Goal: Find specific page/section: Find specific page/section

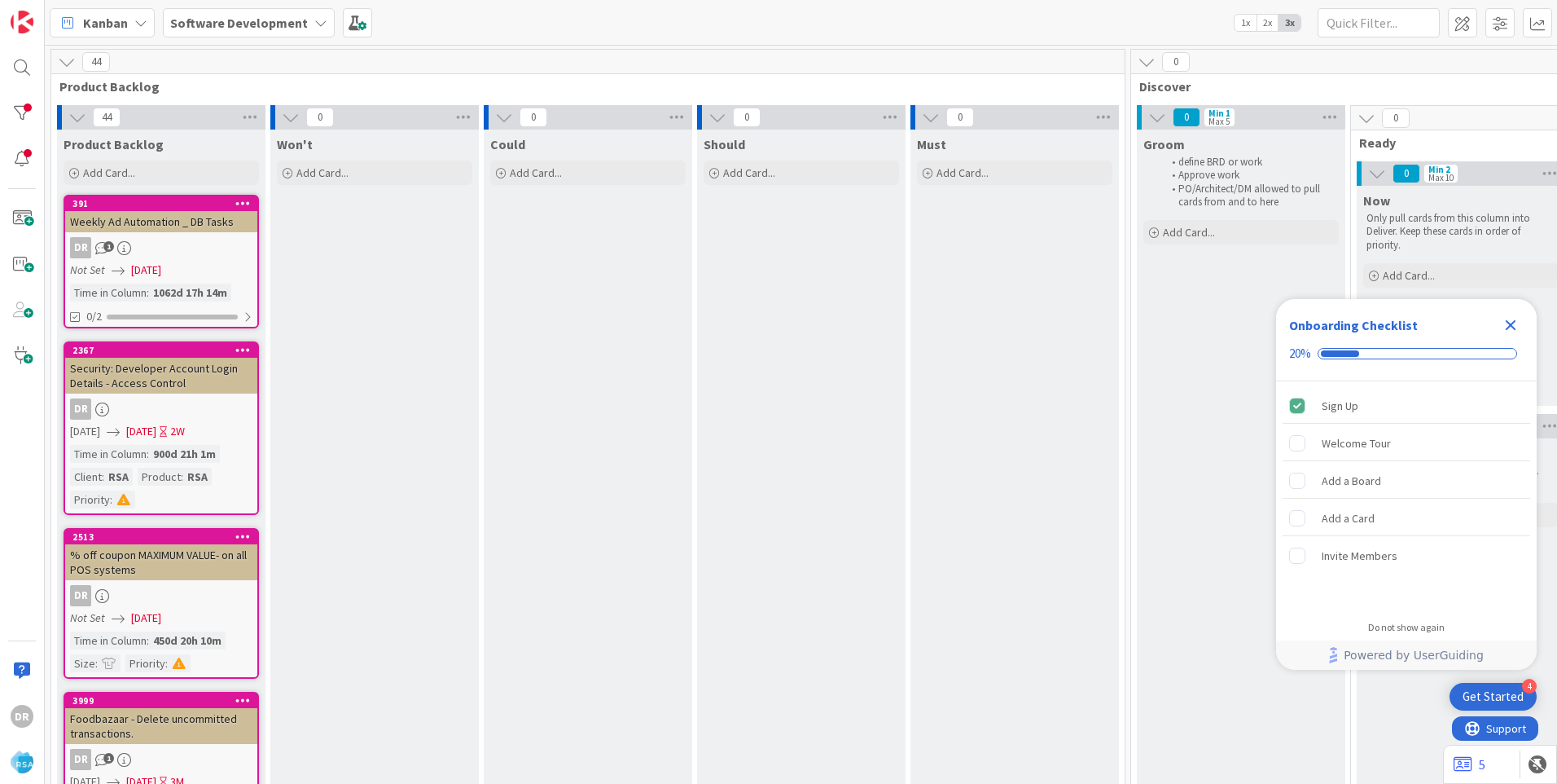
click at [1512, 325] on icon "Close Checklist" at bounding box center [1512, 325] width 11 height 11
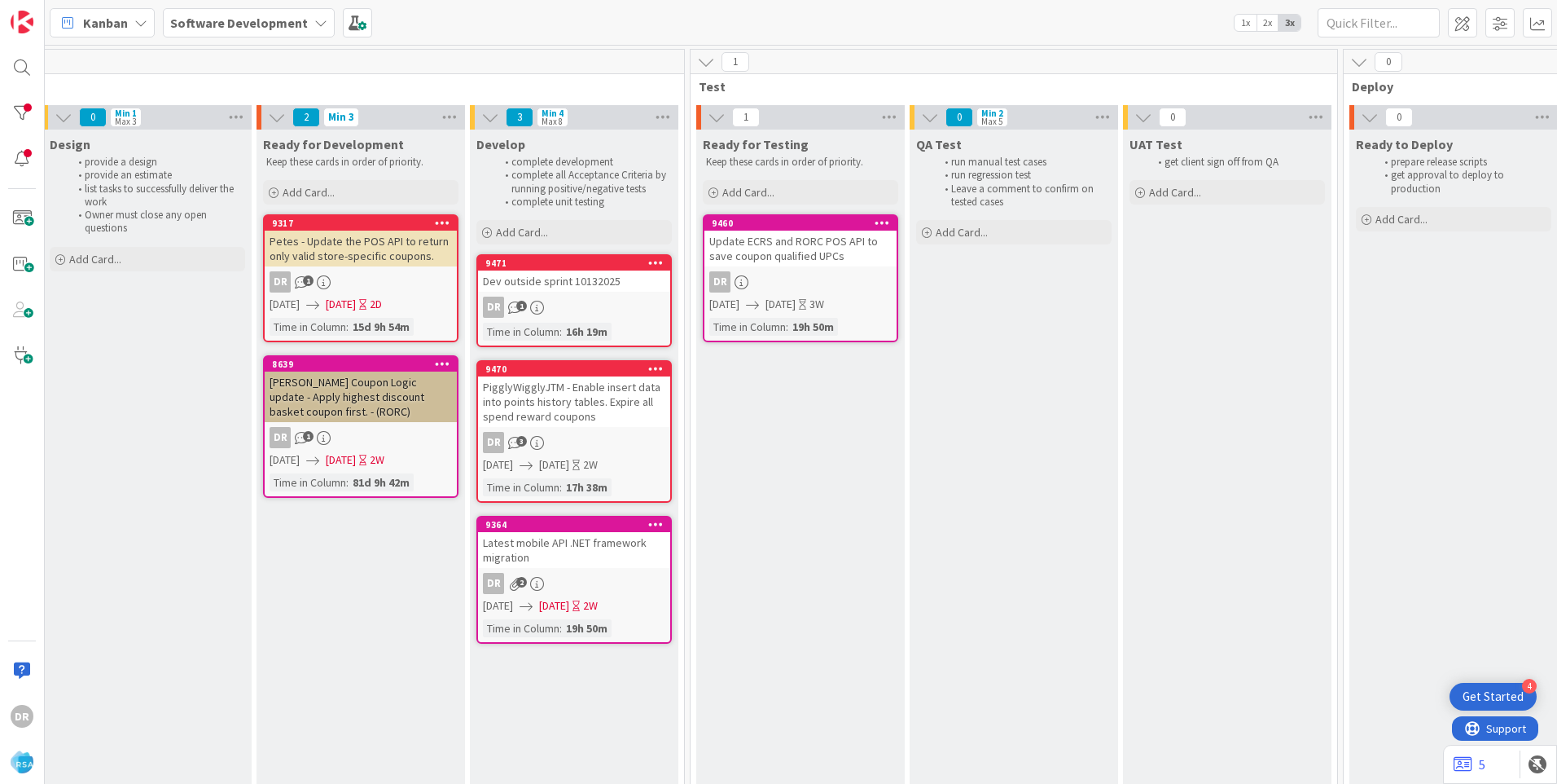
scroll to position [0, 1936]
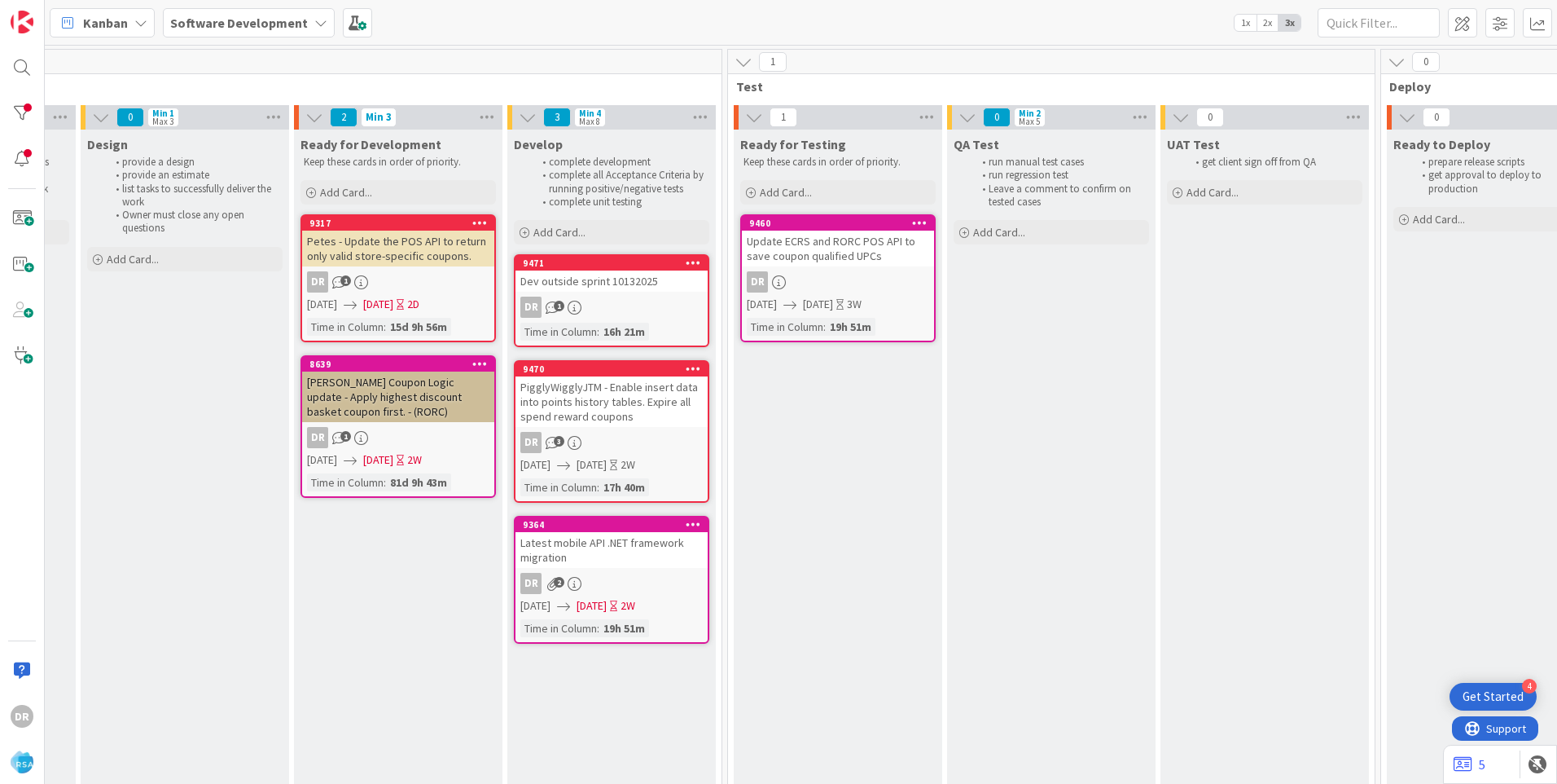
click at [629, 288] on div "Dev outside sprint 10132025" at bounding box center [611, 280] width 192 height 21
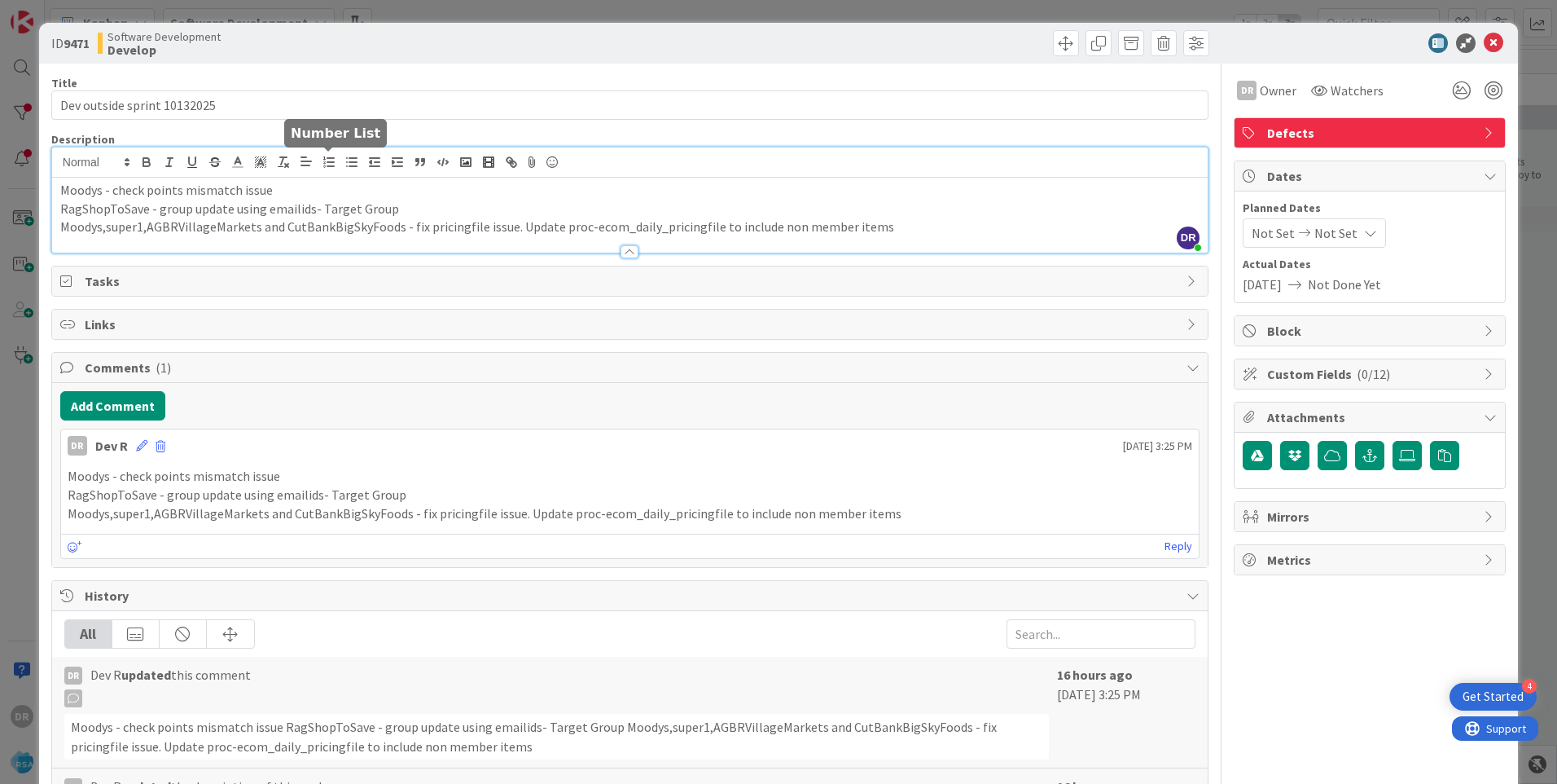
click at [321, 166] on div "DR [PERSON_NAME] just joined Moodys - check points mismatch issue RagShopToSave…" at bounding box center [630, 199] width 1155 height 105
drag, startPoint x: 160, startPoint y: 209, endPoint x: 406, endPoint y: 204, distance: 246.1
click at [406, 204] on p "RagShopToSave - group update using emailids- Target Group" at bounding box center [631, 209] width 1140 height 18
click at [1484, 38] on icon at bounding box center [1494, 42] width 19 height 19
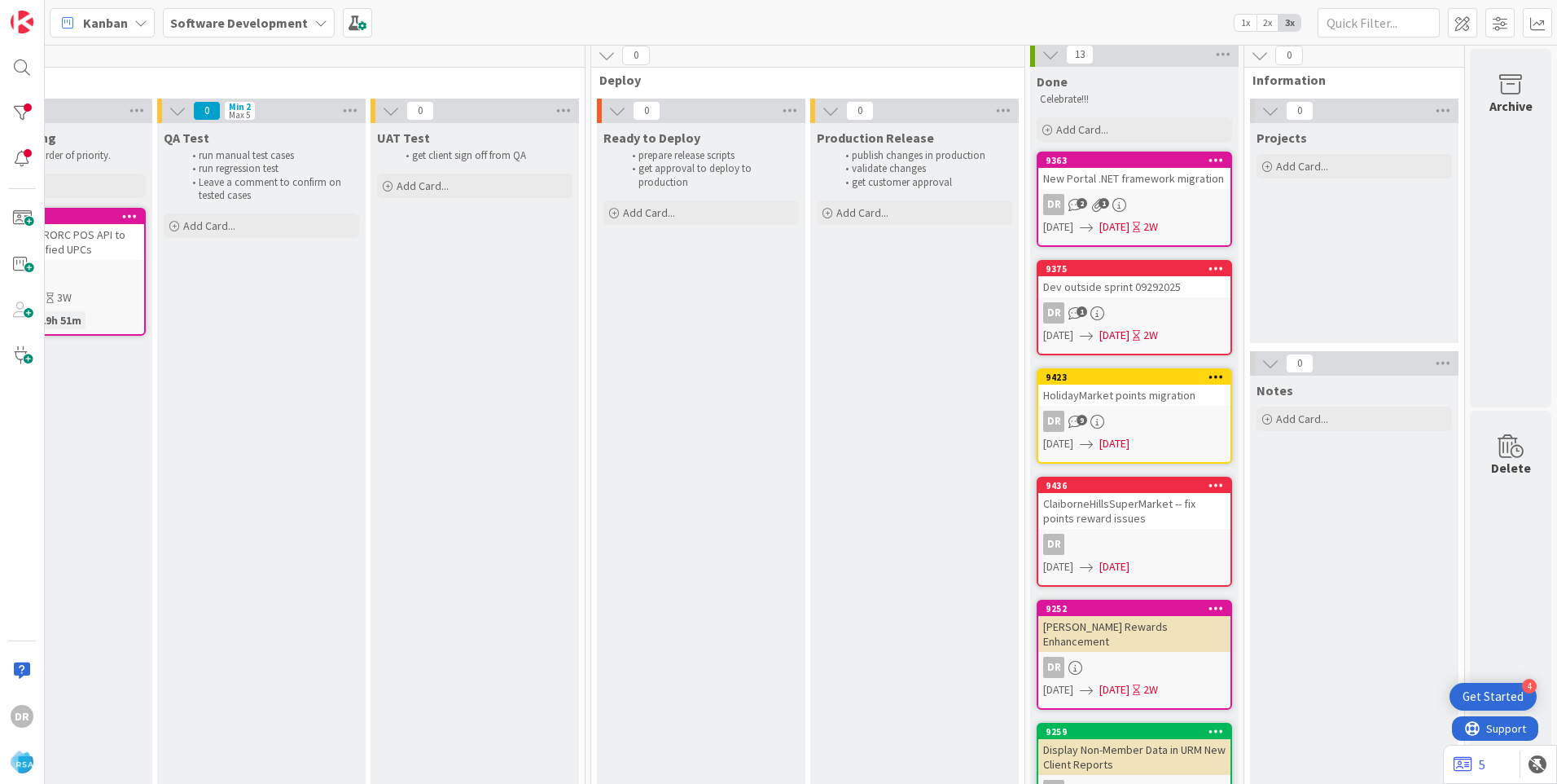
scroll to position [0, 2738]
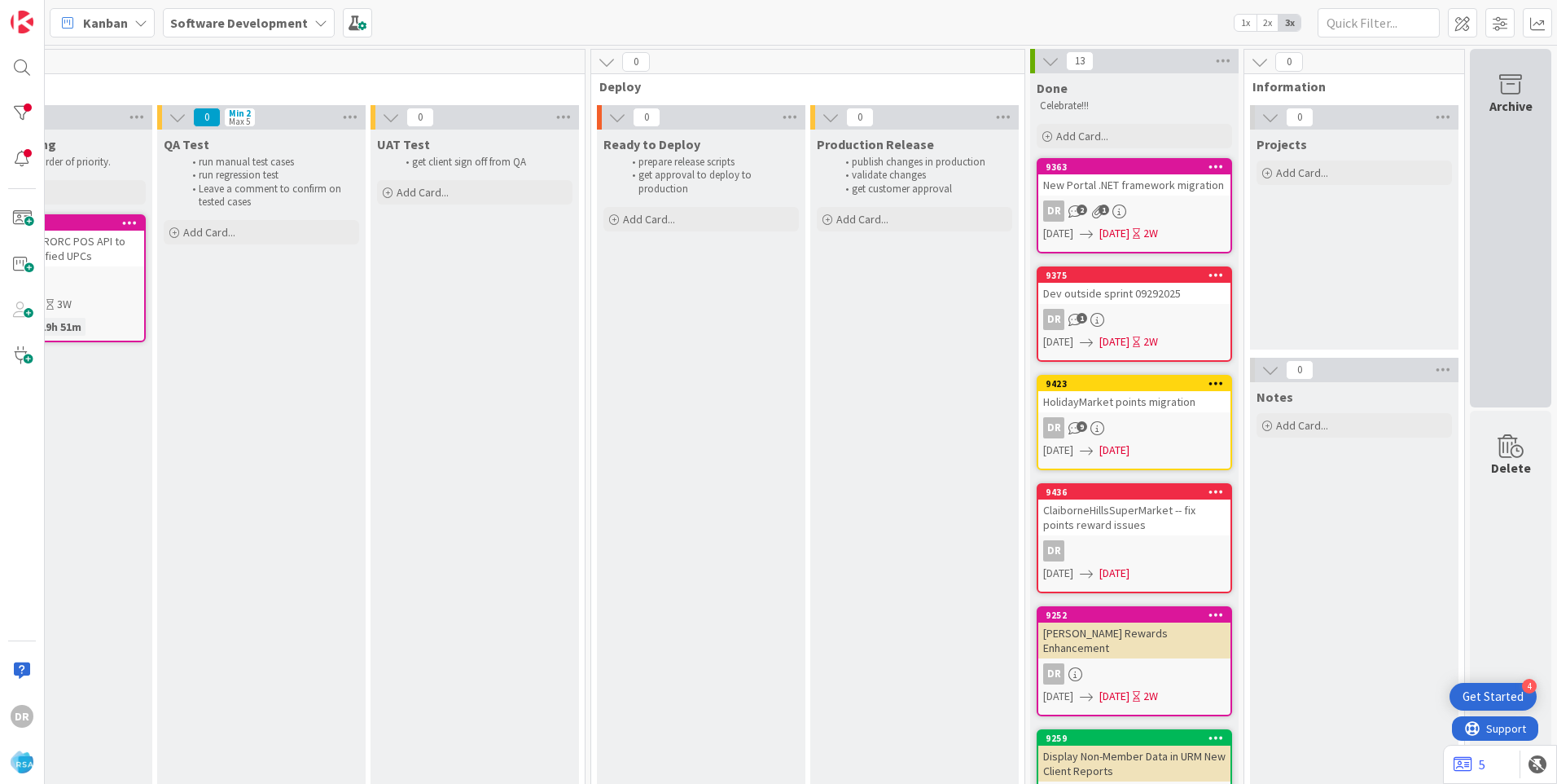
click at [1506, 91] on icon at bounding box center [1510, 85] width 62 height 23
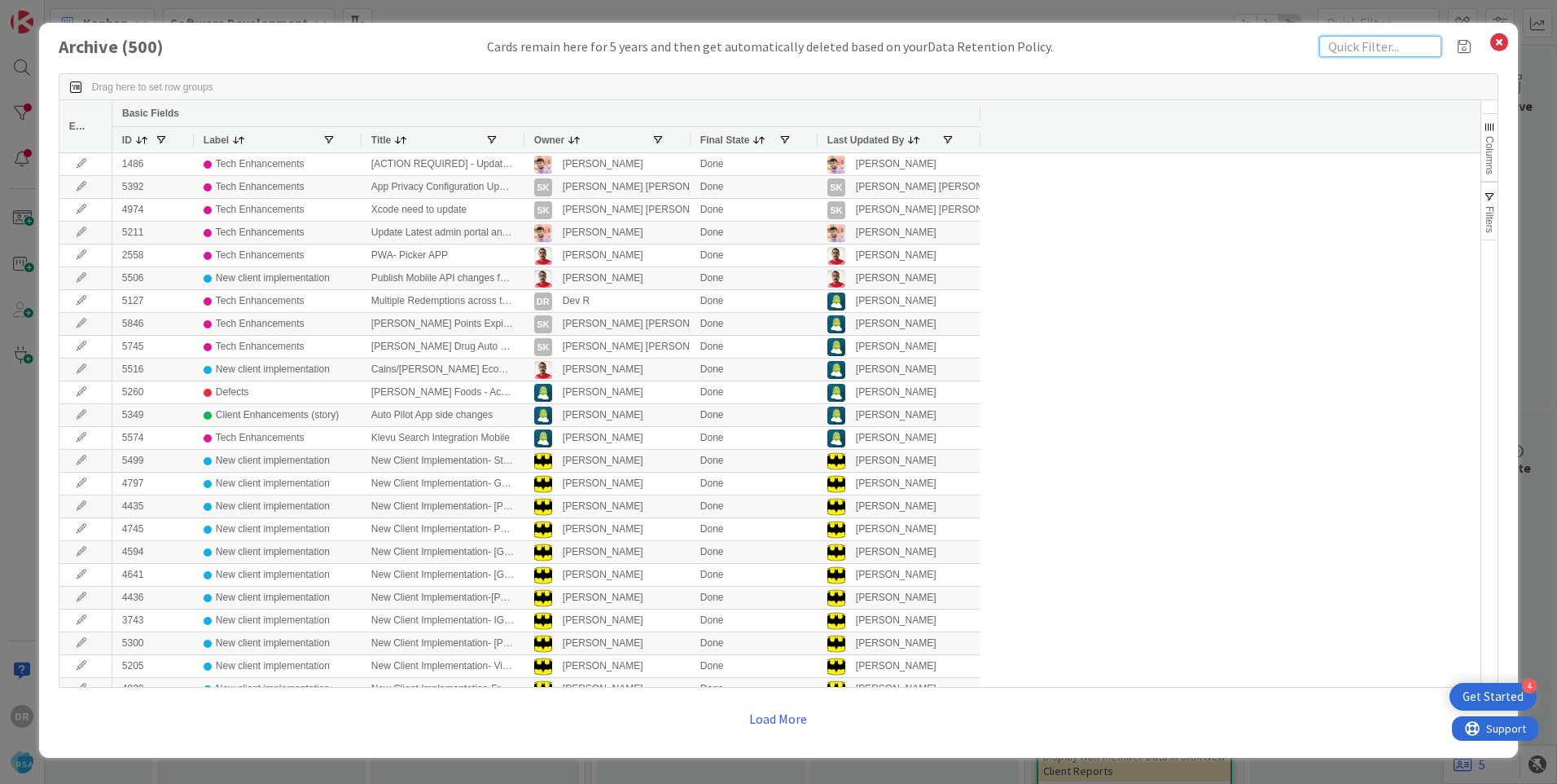
click at [1414, 47] on input "text" at bounding box center [1381, 46] width 122 height 21
click at [659, 139] on span at bounding box center [658, 140] width 13 height 13
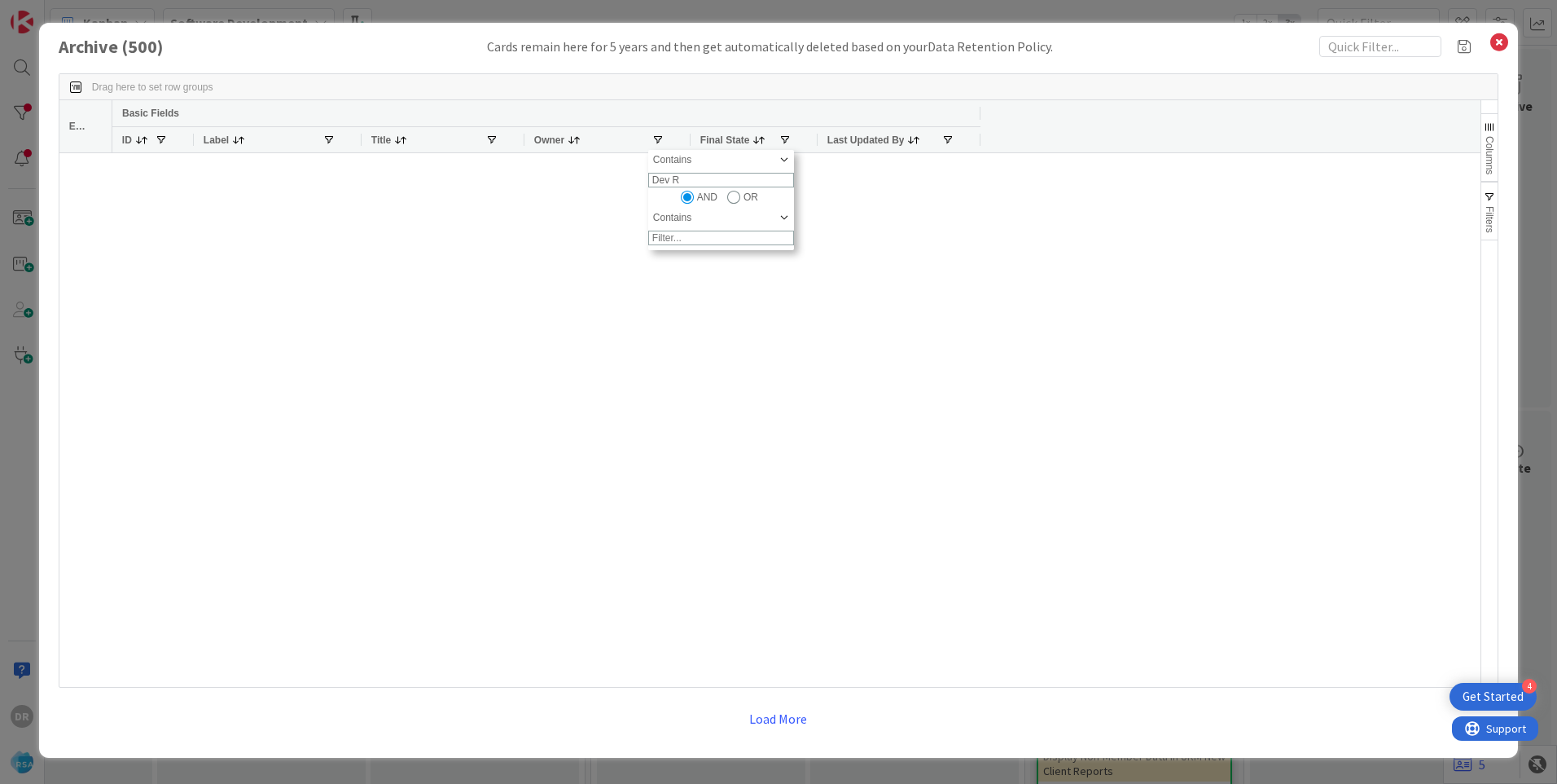
type input "Dev R"
click at [779, 162] on span "Filtering operator" at bounding box center [784, 160] width 13 height 13
click at [806, 285] on div at bounding box center [796, 420] width 1369 height 533
click at [658, 135] on span at bounding box center [658, 140] width 13 height 13
type input "D"
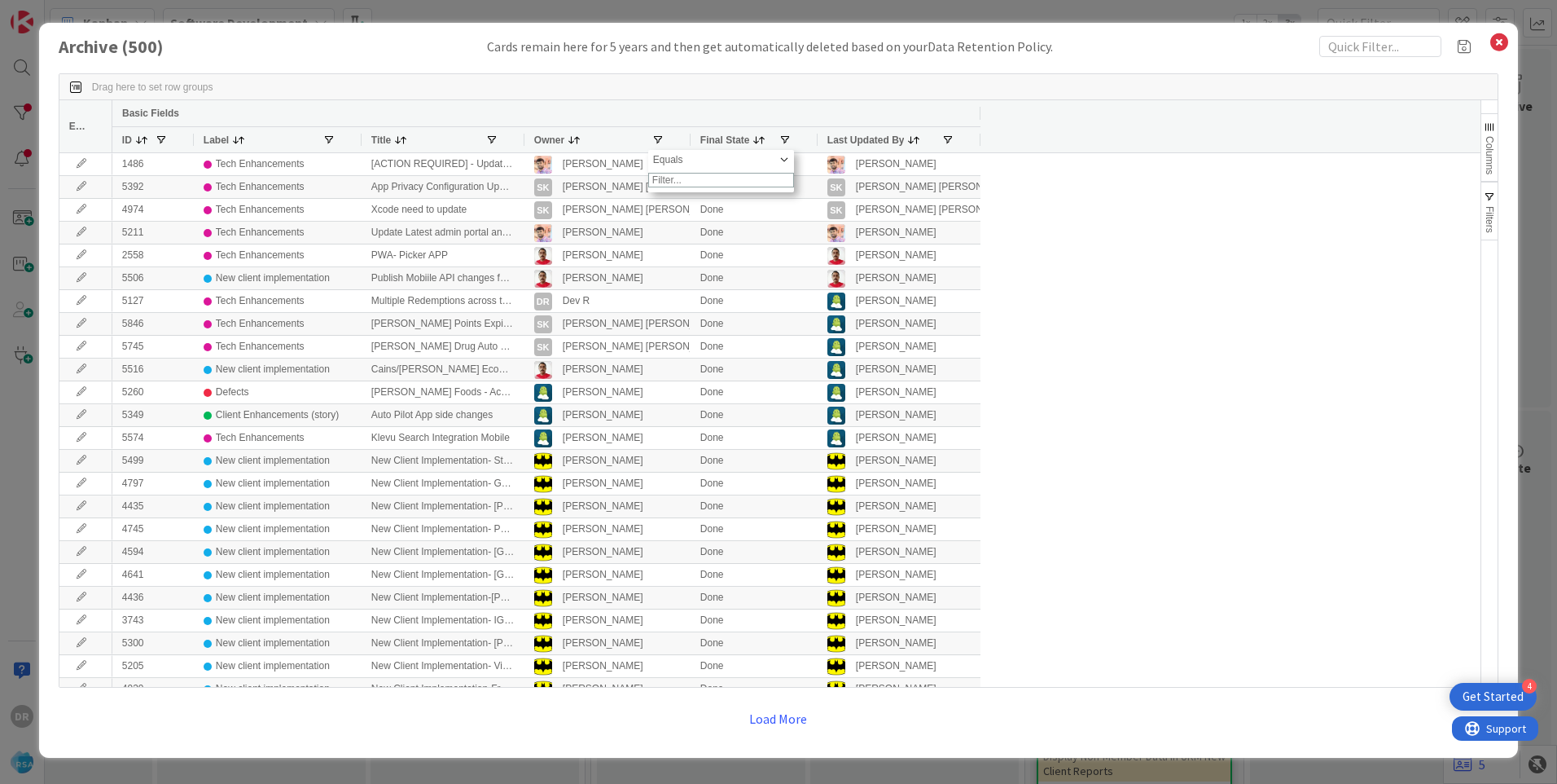
click at [661, 138] on span at bounding box center [658, 140] width 13 height 13
click at [781, 166] on span "Filtering operator" at bounding box center [784, 160] width 13 height 13
click at [693, 187] on input "Filter Value" at bounding box center [721, 180] width 146 height 15
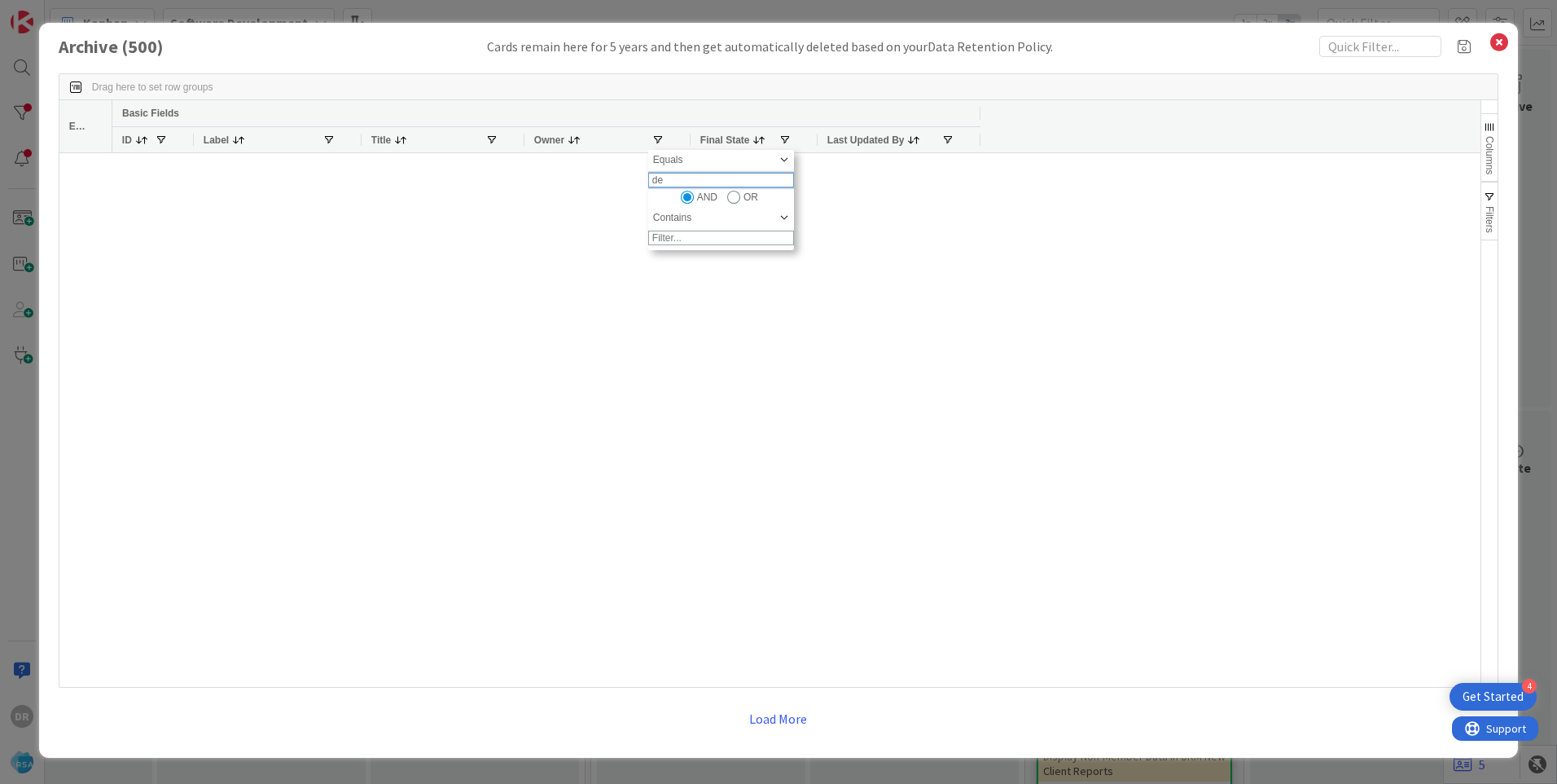
type input "d"
type input "[PERSON_NAME][EMAIL_ADDRESS][DOMAIN_NAME]"
click at [784, 204] on div "AND OR" at bounding box center [721, 197] width 146 height 14
click at [778, 166] on span "Filtering operator" at bounding box center [784, 160] width 13 height 13
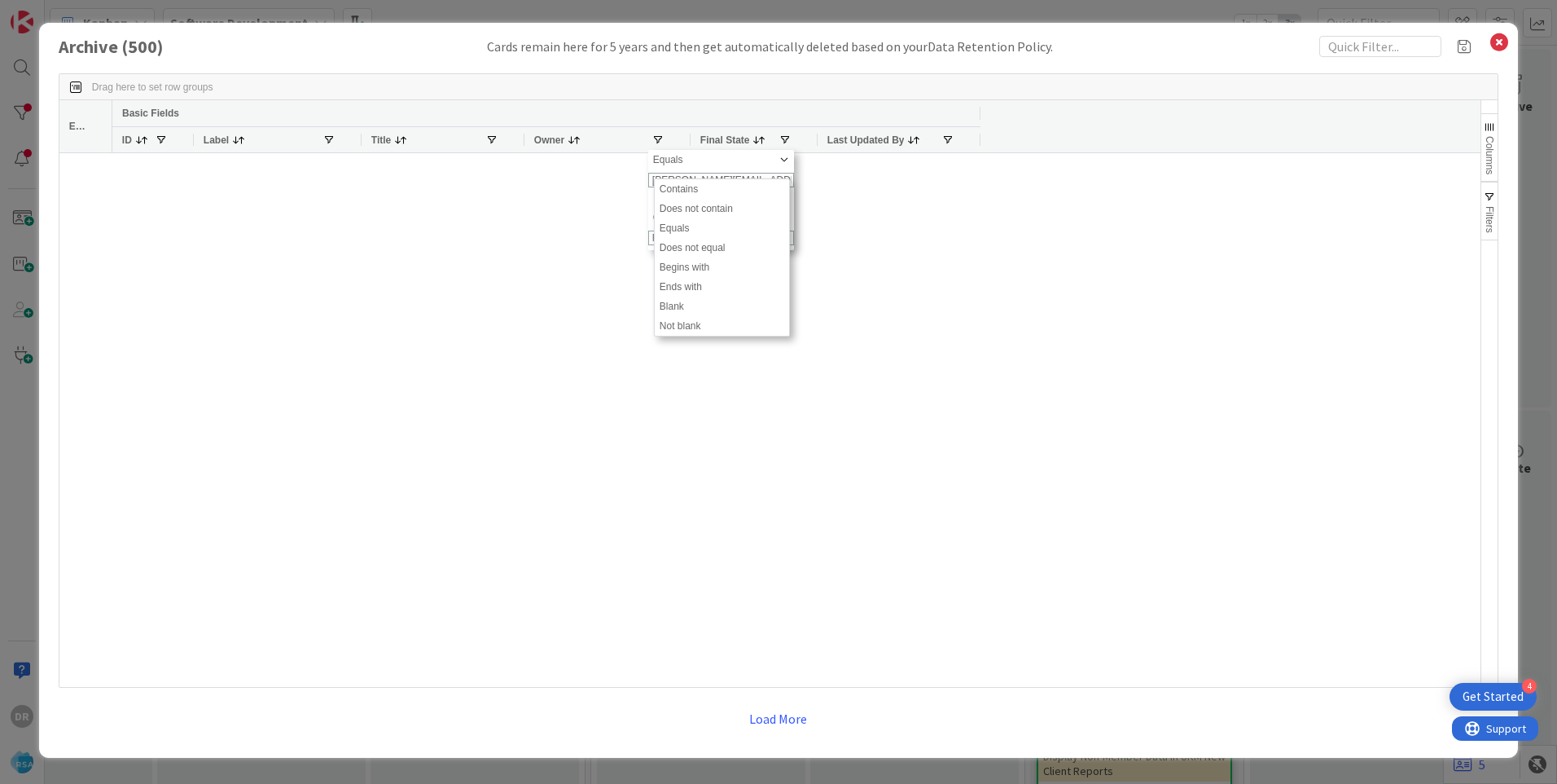
click at [934, 270] on div at bounding box center [796, 420] width 1369 height 533
click at [650, 138] on div "Owner" at bounding box center [593, 140] width 118 height 17
click at [656, 138] on span at bounding box center [658, 140] width 13 height 13
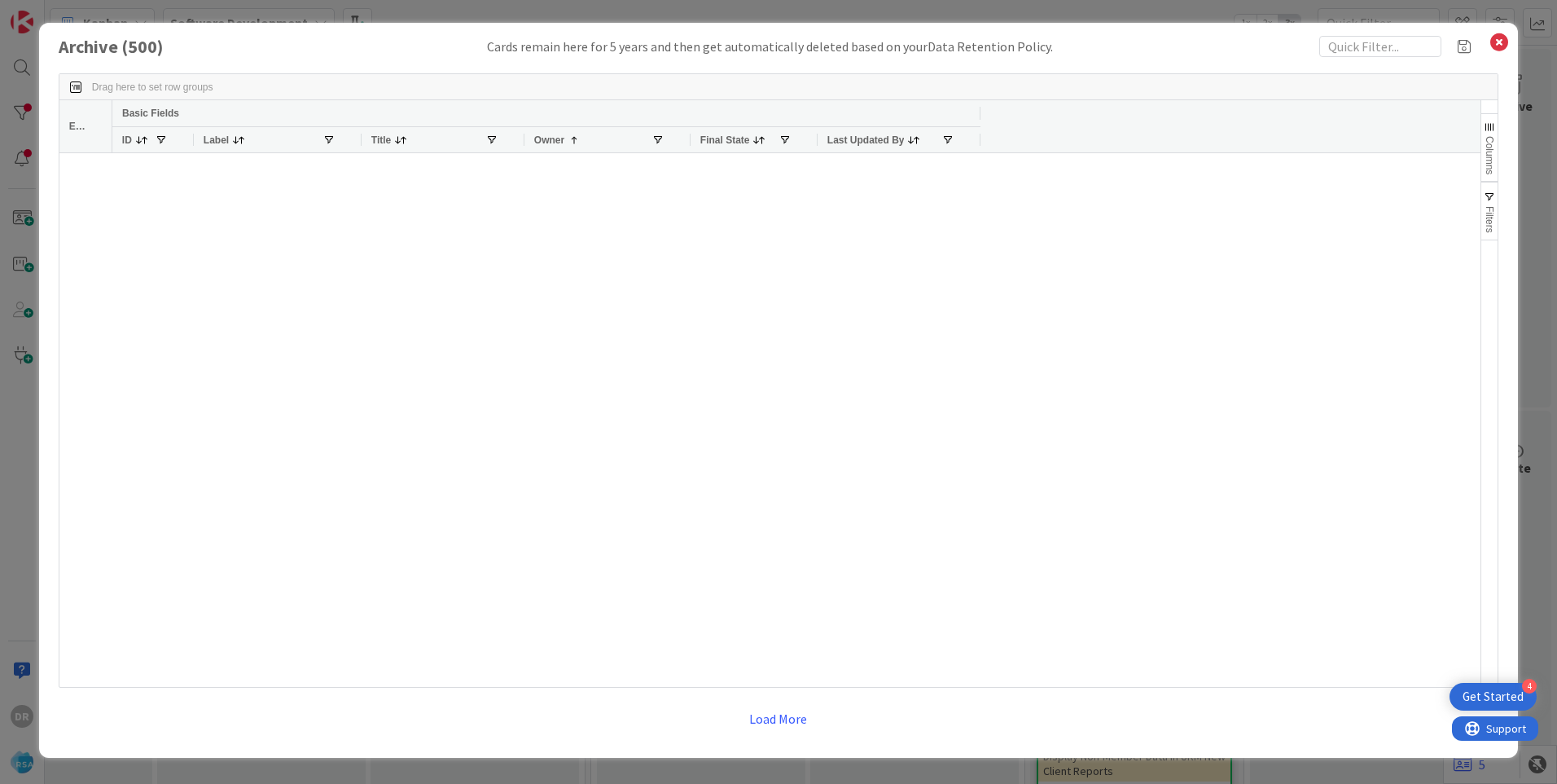
scroll to position [4805, 0]
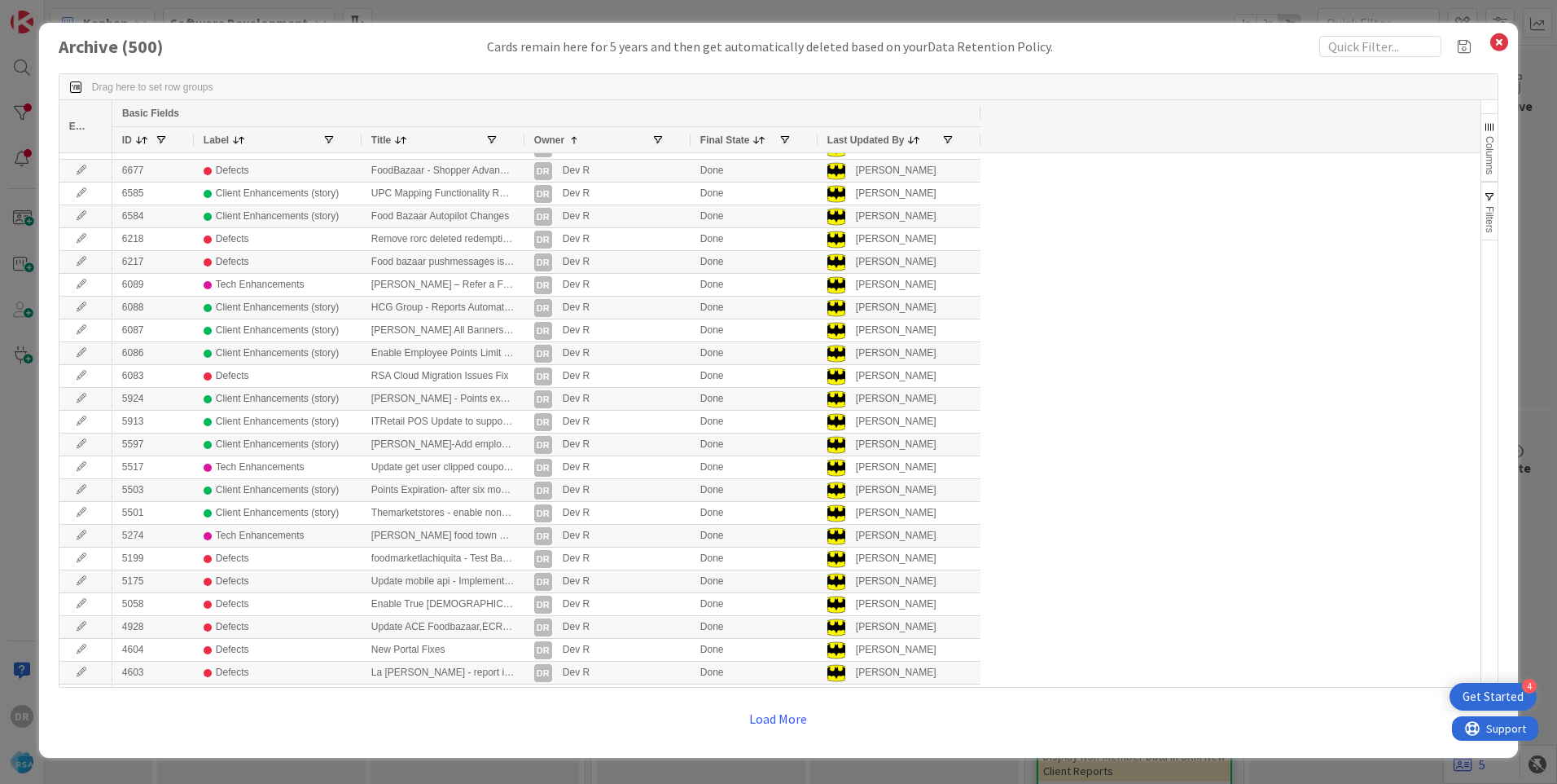
click at [1490, 159] on span "Columns" at bounding box center [1490, 155] width 11 height 39
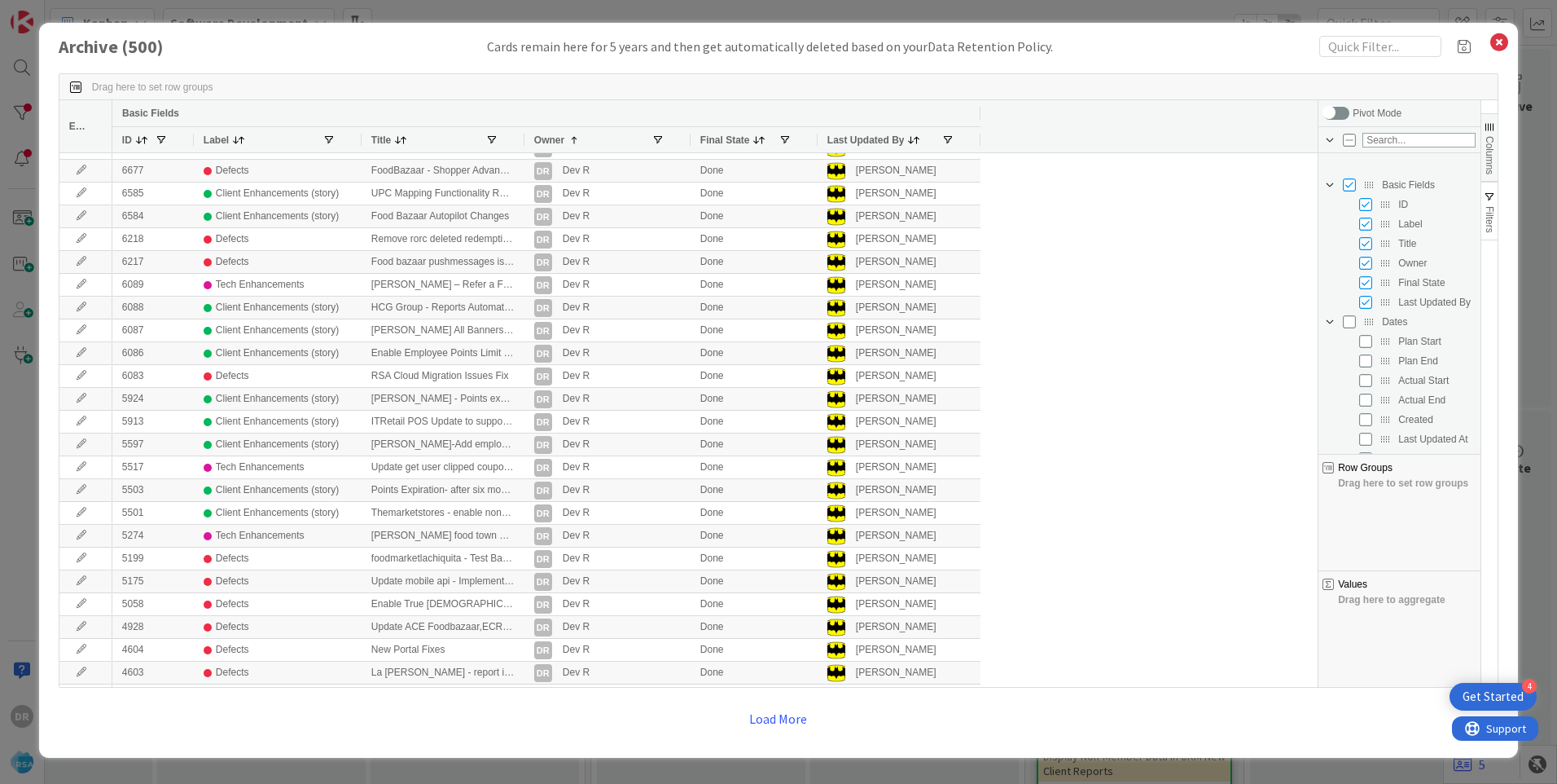
scroll to position [82, 0]
click at [1369, 261] on input "Press SPACE to toggle visibility (hidden)" at bounding box center [1366, 260] width 13 height 13
checkbox input "true"
checkbox input "false"
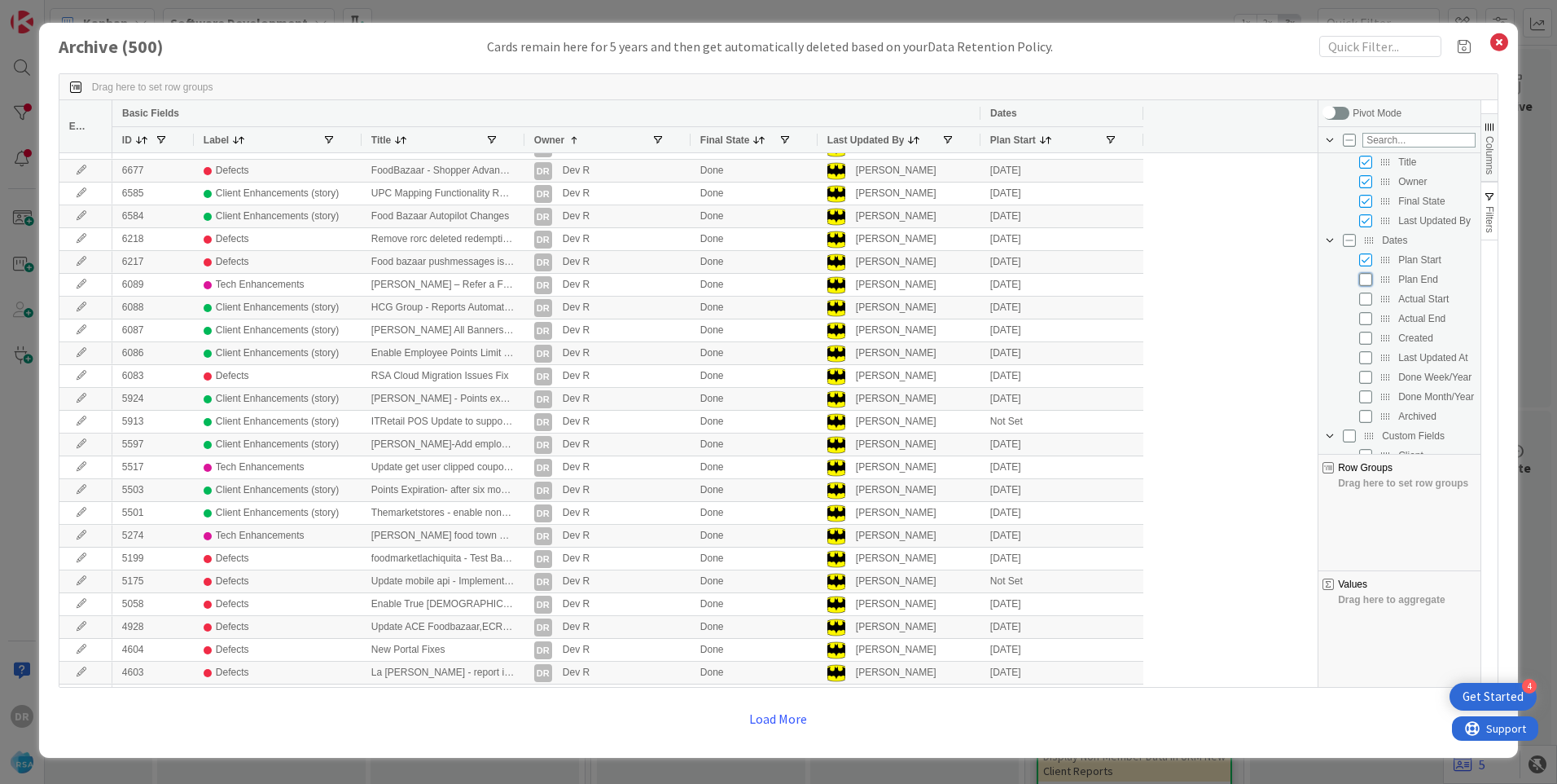
click at [1368, 283] on input "Press SPACE to toggle visibility (hidden)" at bounding box center [1366, 279] width 13 height 13
checkbox input "true"
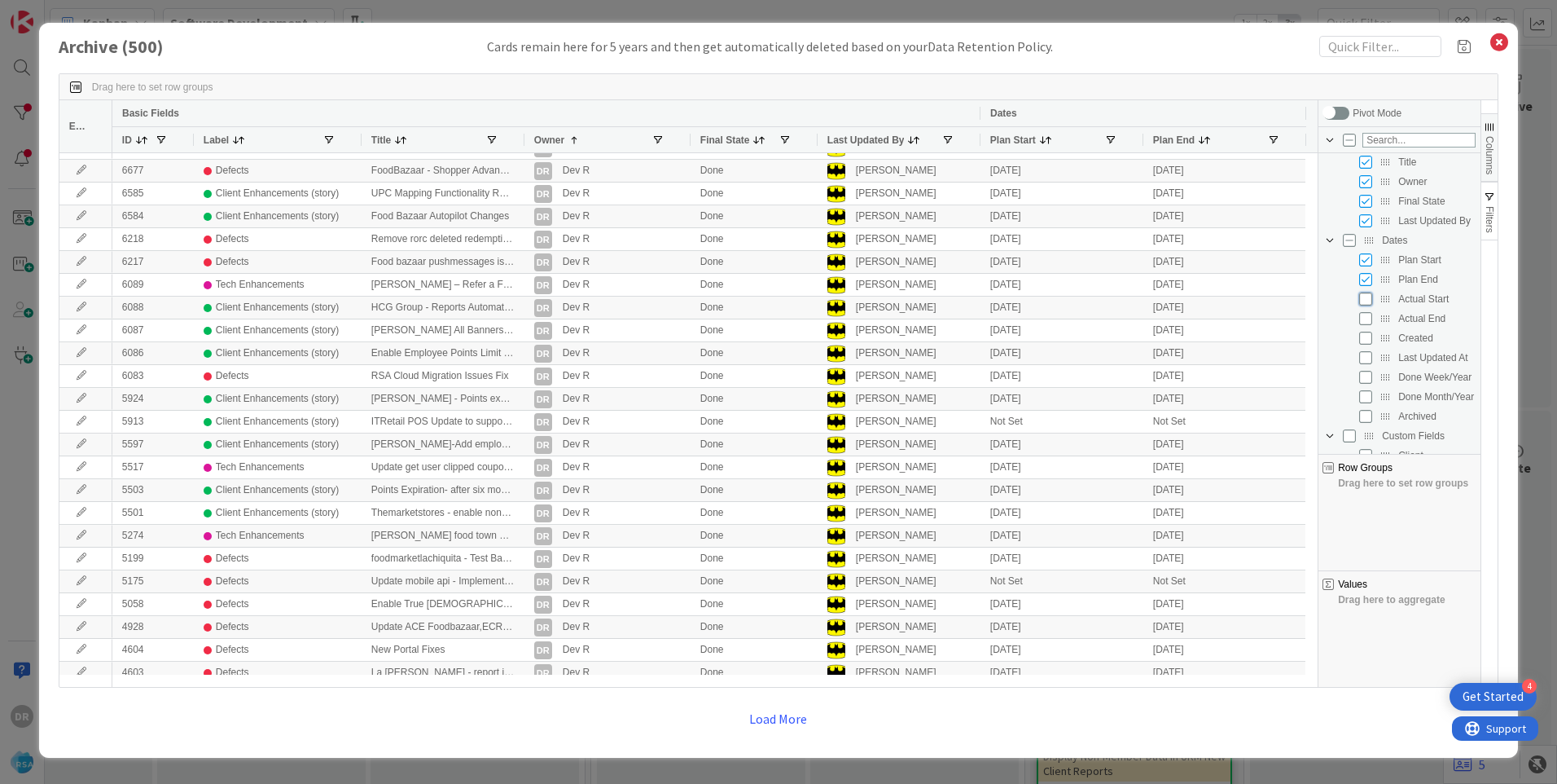
click at [1366, 300] on input "Press SPACE to toggle visibility (hidden)" at bounding box center [1366, 299] width 13 height 13
checkbox input "true"
click at [1365, 317] on input "Press SPACE to toggle visibility (hidden)" at bounding box center [1366, 318] width 13 height 13
click at [1365, 317] on input "Press SPACE to toggle visibility (visible)" at bounding box center [1366, 318] width 13 height 13
checkbox input "false"
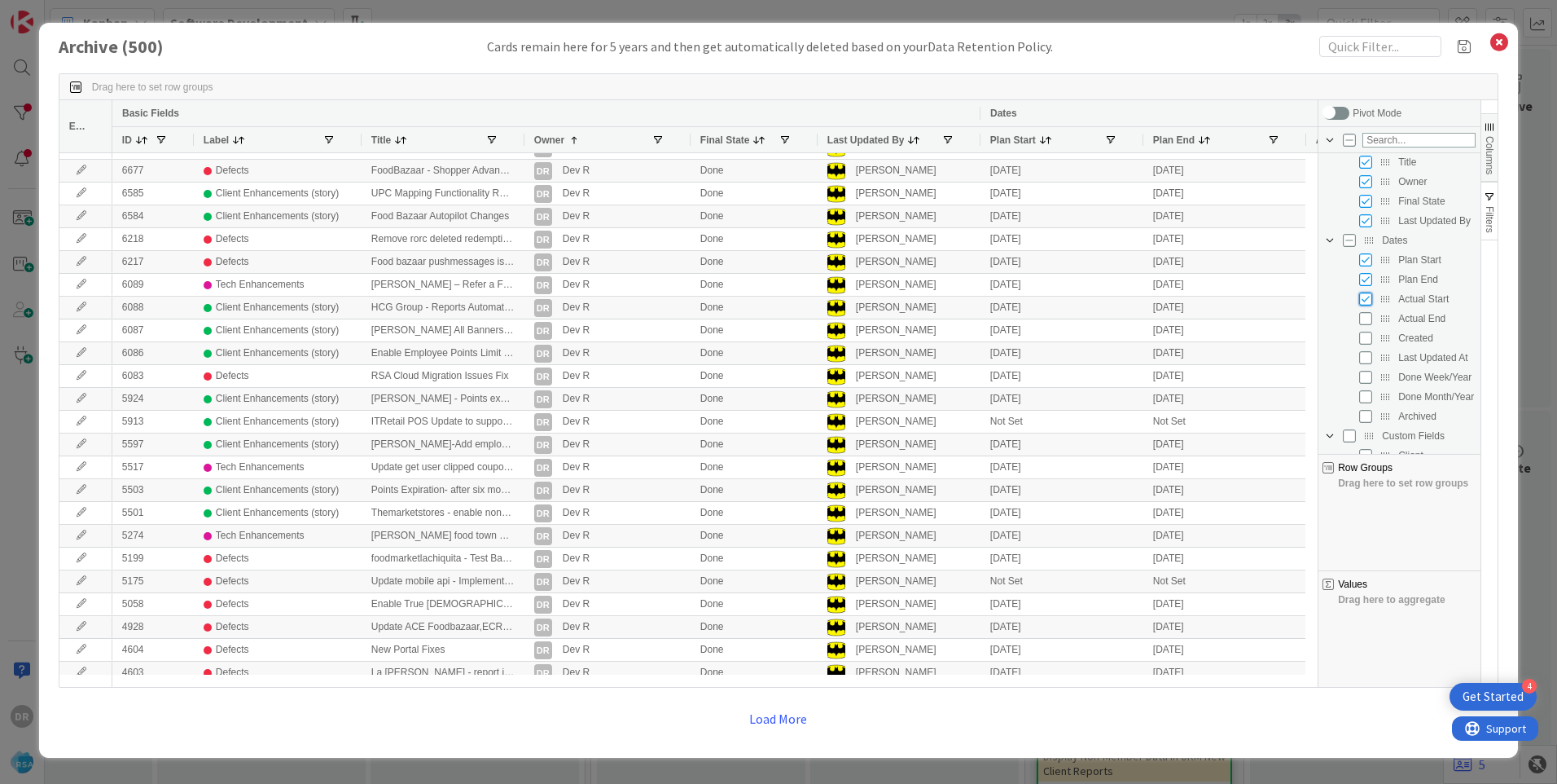
click at [1369, 301] on input "Press SPACE to toggle visibility (visible)" at bounding box center [1366, 299] width 13 height 13
checkbox input "false"
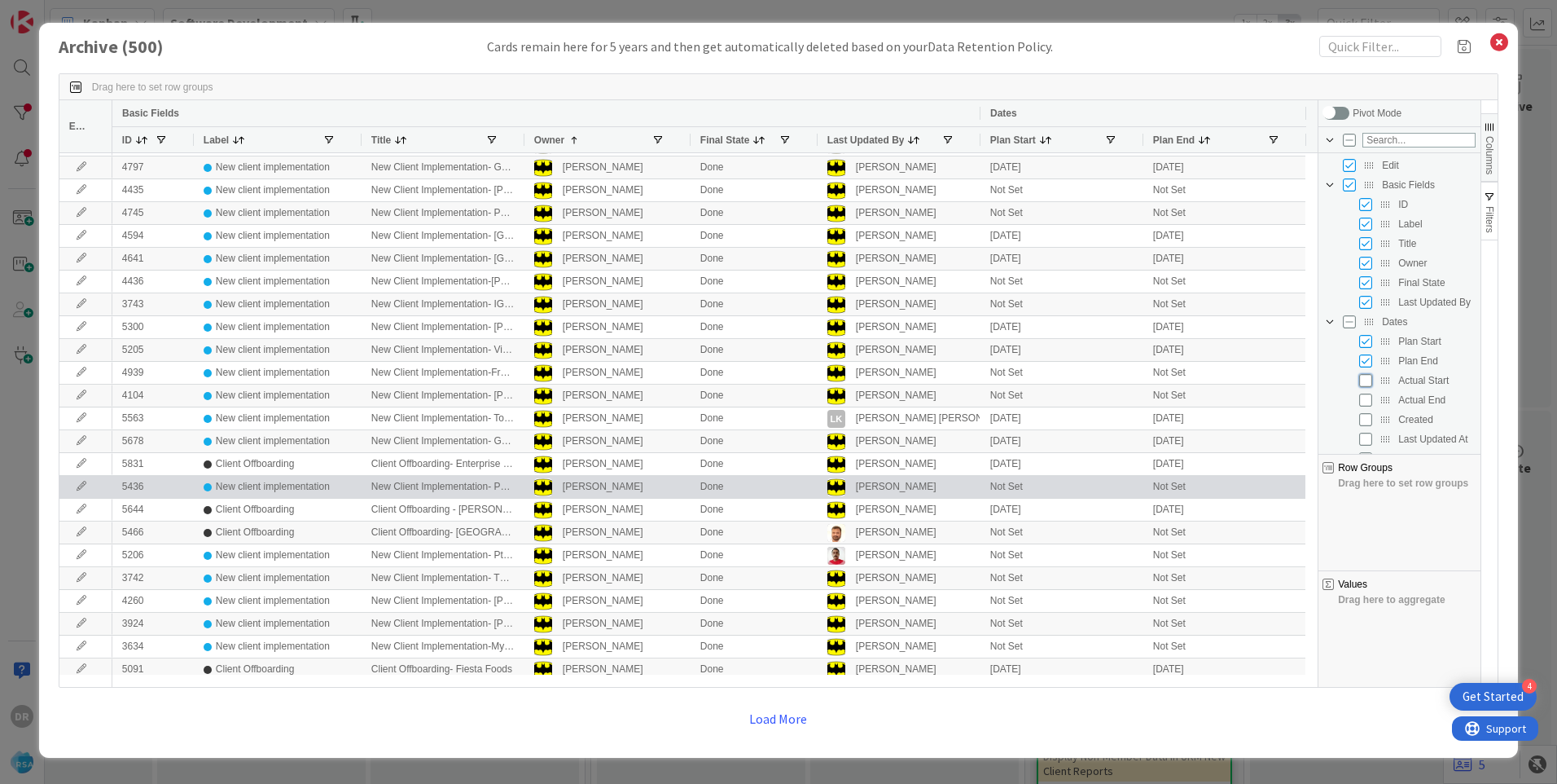
scroll to position [0, 0]
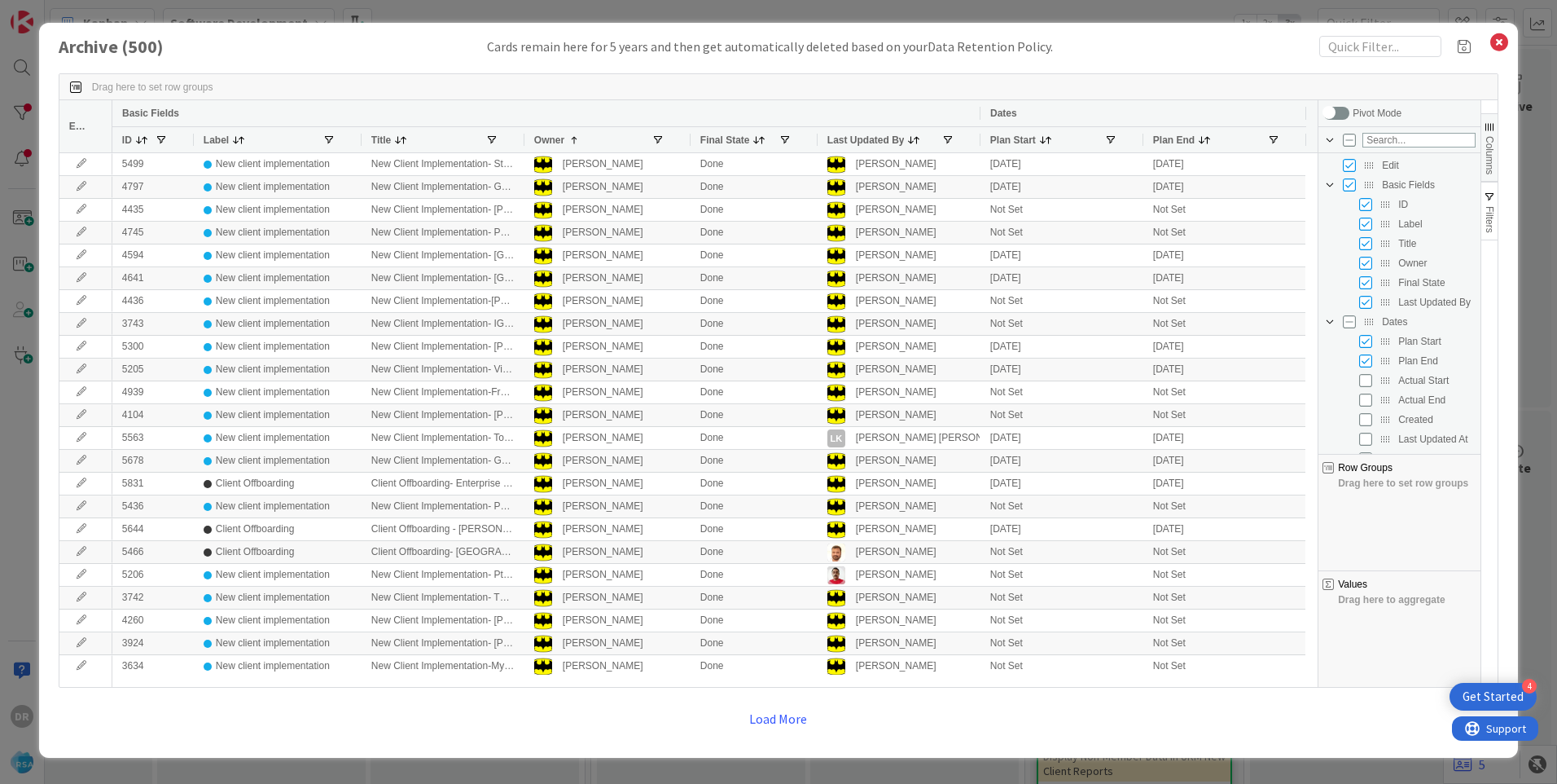
click at [1488, 150] on span "Columns" at bounding box center [1490, 155] width 11 height 39
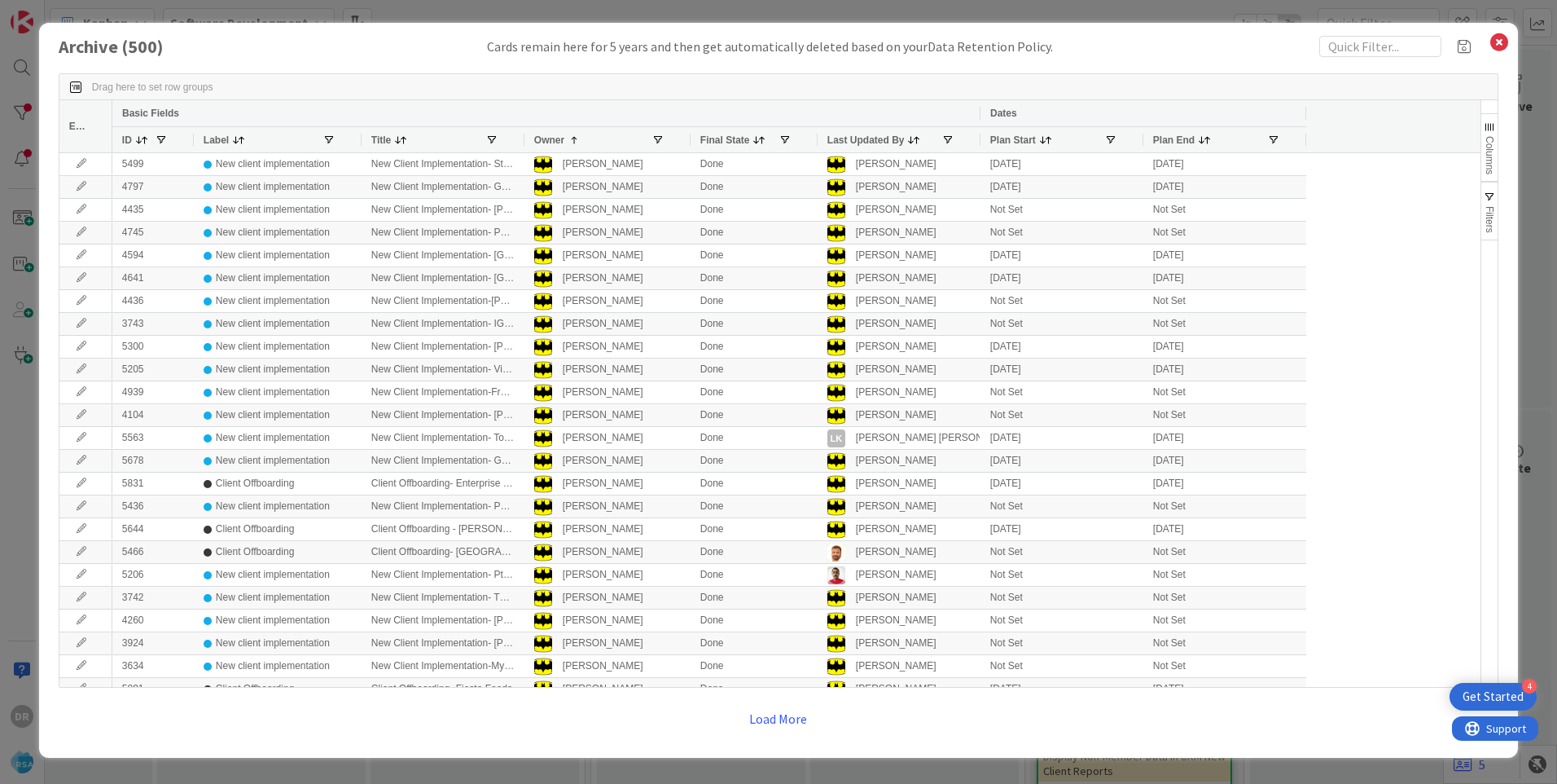
click at [790, 135] on span at bounding box center [785, 140] width 13 height 13
click at [919, 168] on div "Column Filter" at bounding box center [919, 170] width 4 height 34
click at [905, 163] on span "Filtering operator" at bounding box center [912, 160] width 13 height 13
click at [1256, 47] on div "Archive ( 500 ) Cards remain here for 5 years and then get automatically delete…" at bounding box center [778, 46] width 1440 height 21
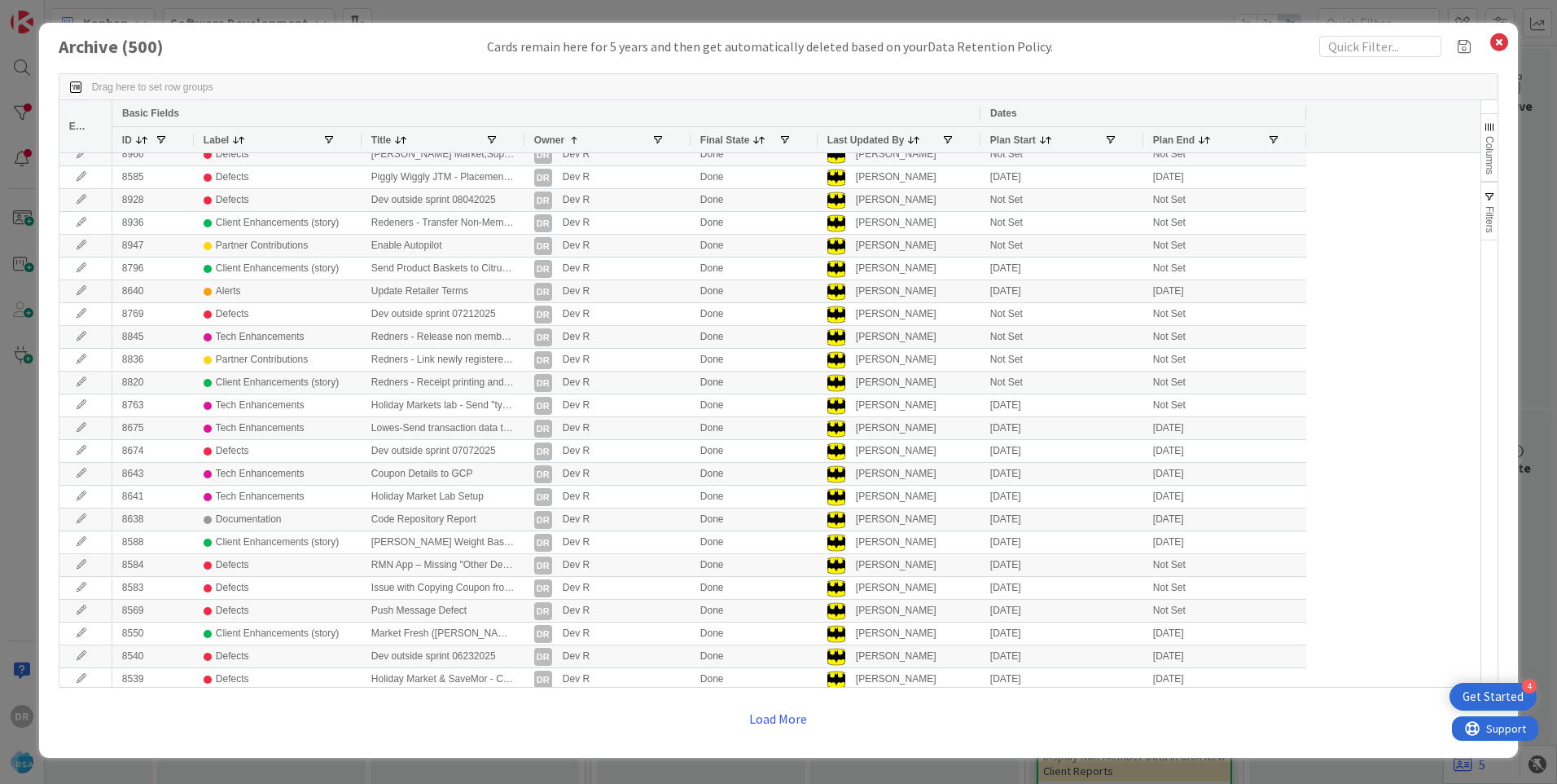
click at [576, 139] on span at bounding box center [574, 140] width 13 height 13
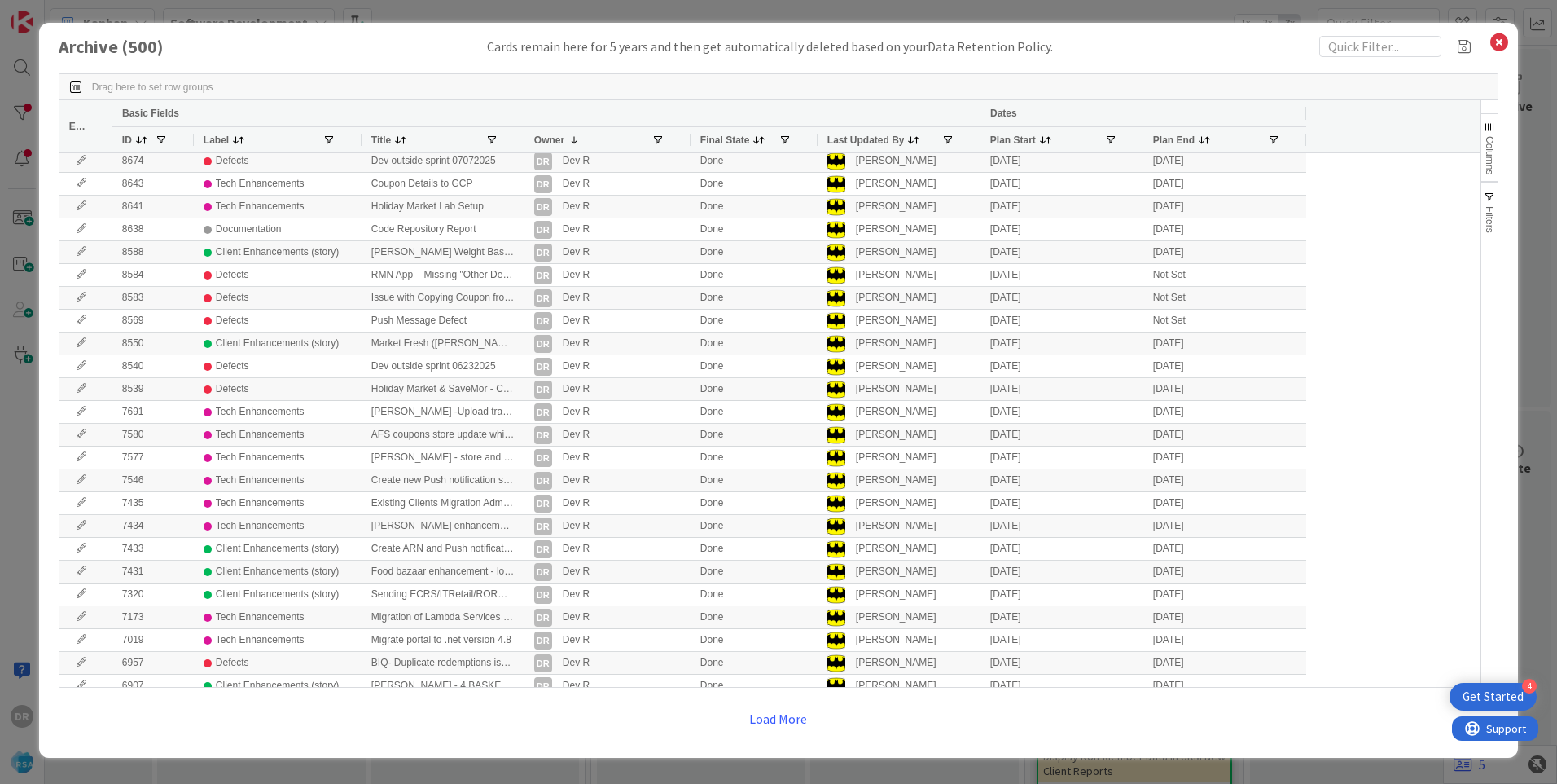
click at [1495, 156] on span "Columns" at bounding box center [1490, 155] width 11 height 39
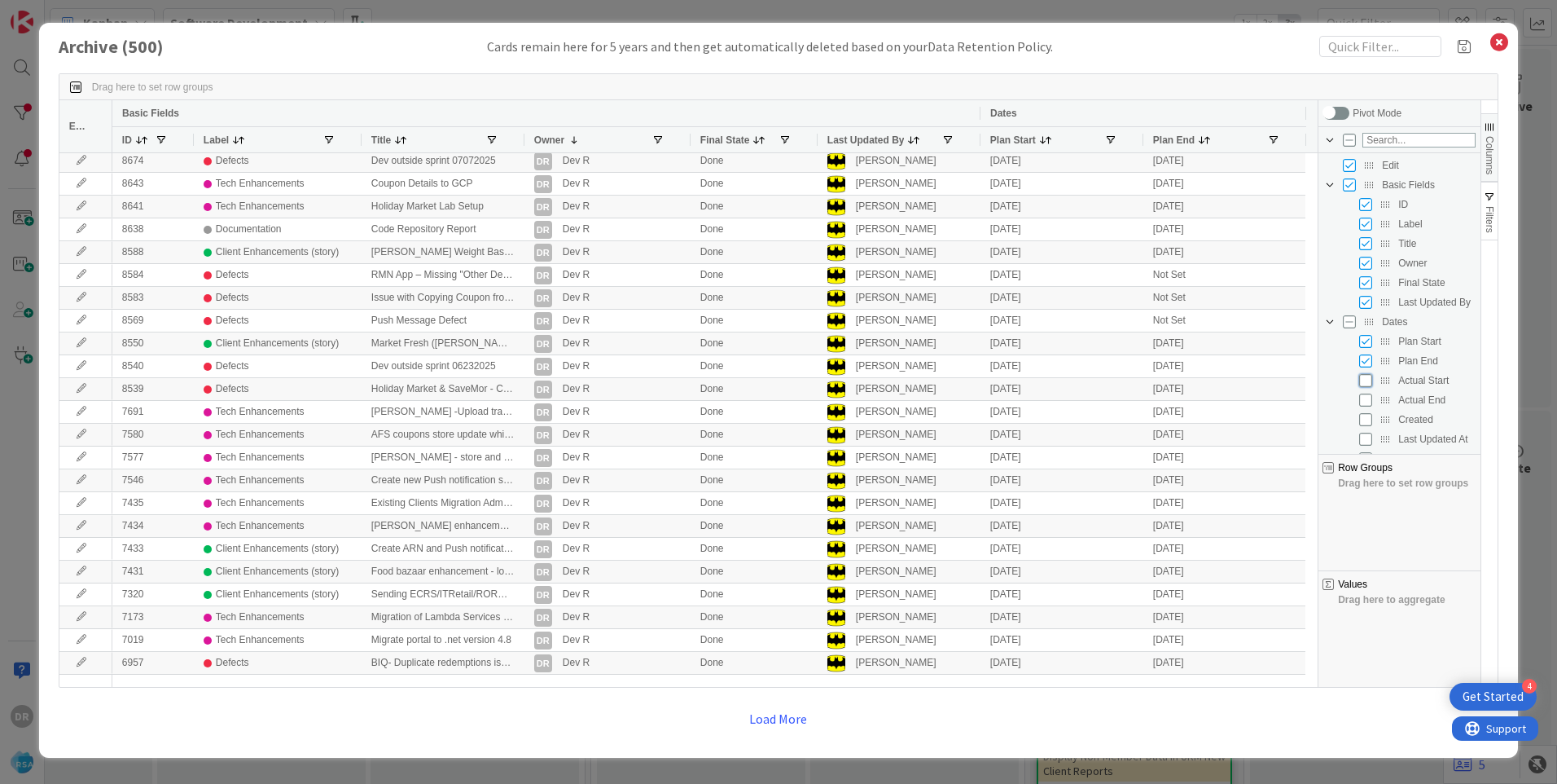
click at [1372, 385] on input "Press SPACE to toggle visibility (hidden)" at bounding box center [1366, 381] width 13 height 13
checkbox input "true"
click at [1370, 403] on input "Press SPACE to toggle visibility (hidden)" at bounding box center [1366, 400] width 13 height 13
checkbox input "true"
click at [1235, 83] on div "Drag here to set row groups" at bounding box center [778, 87] width 1438 height 26
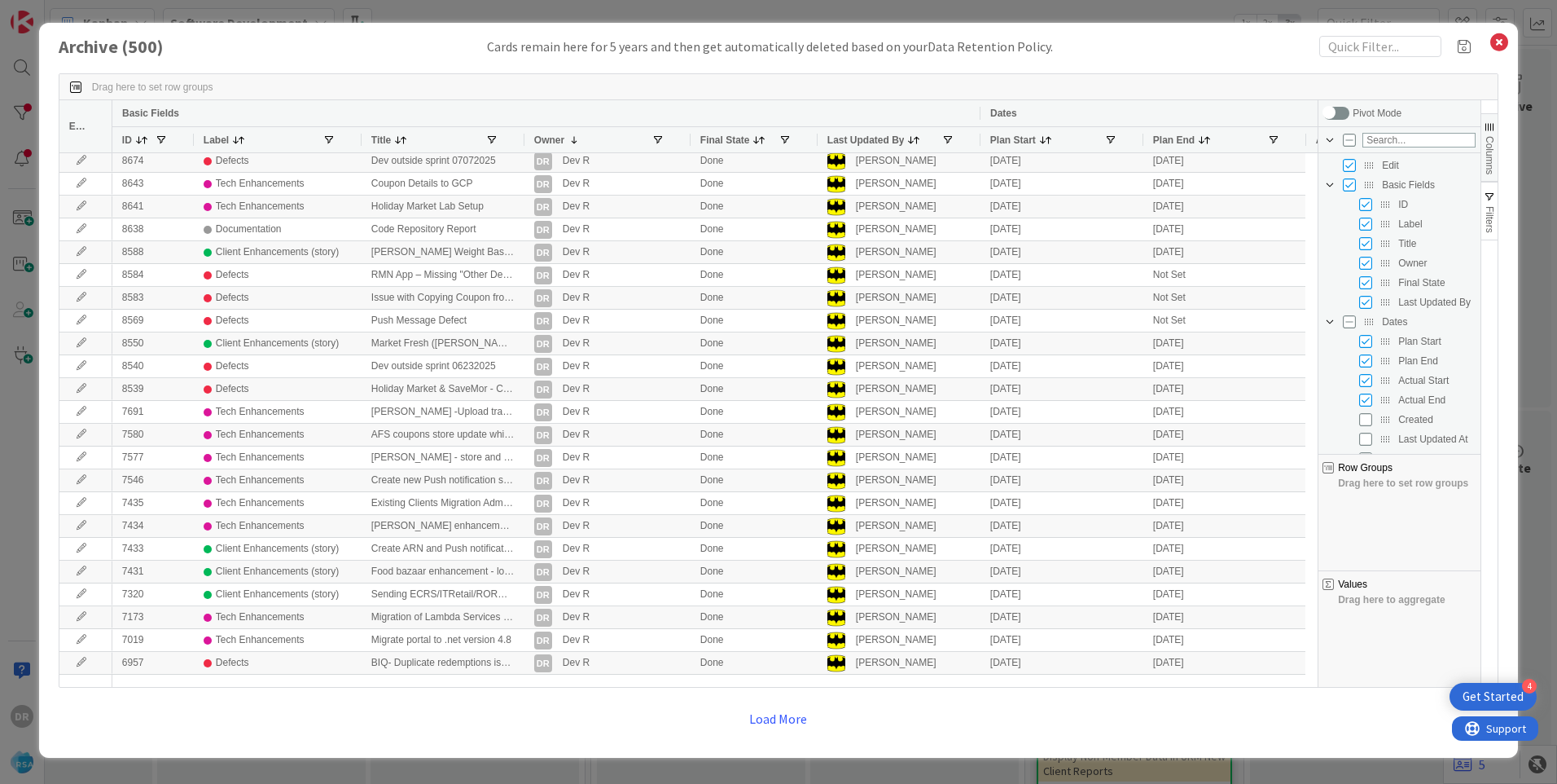
click at [1491, 143] on span "Columns" at bounding box center [1490, 155] width 11 height 39
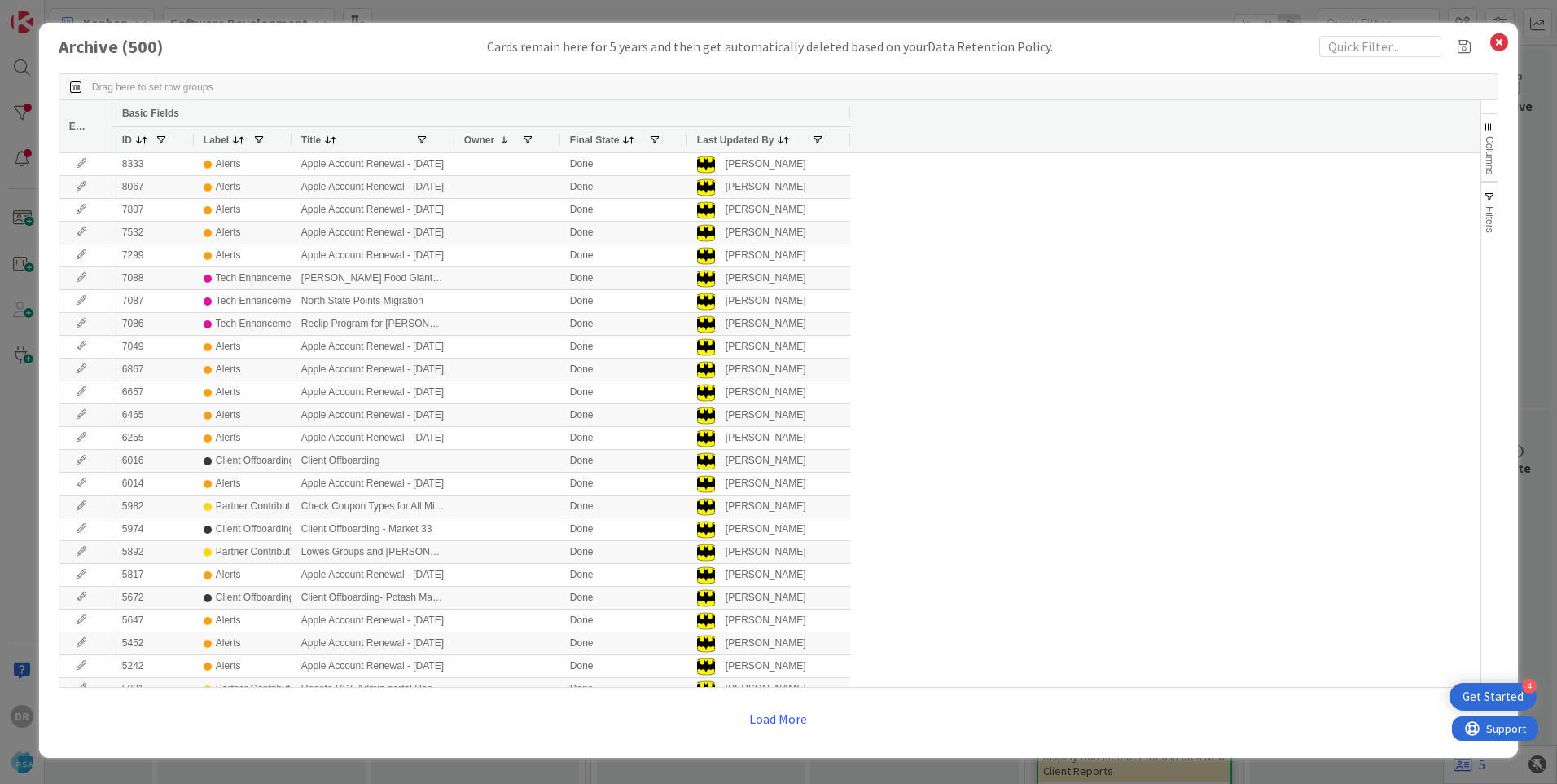
click at [1490, 153] on span "Columns" at bounding box center [1490, 155] width 11 height 39
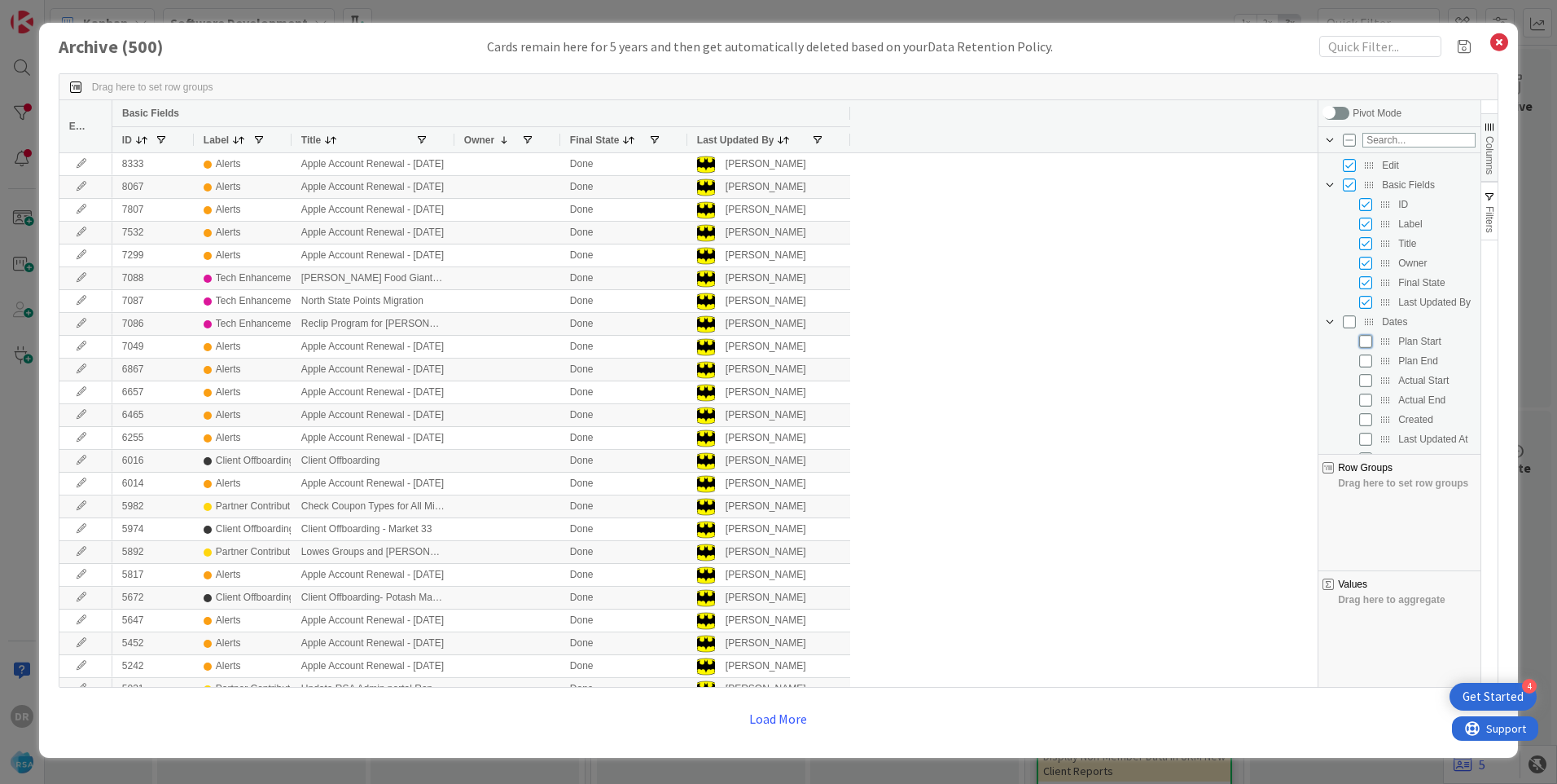
click at [1366, 344] on input "Press SPACE to toggle visibility (hidden)" at bounding box center [1366, 341] width 13 height 13
checkbox input "true"
checkbox input "false"
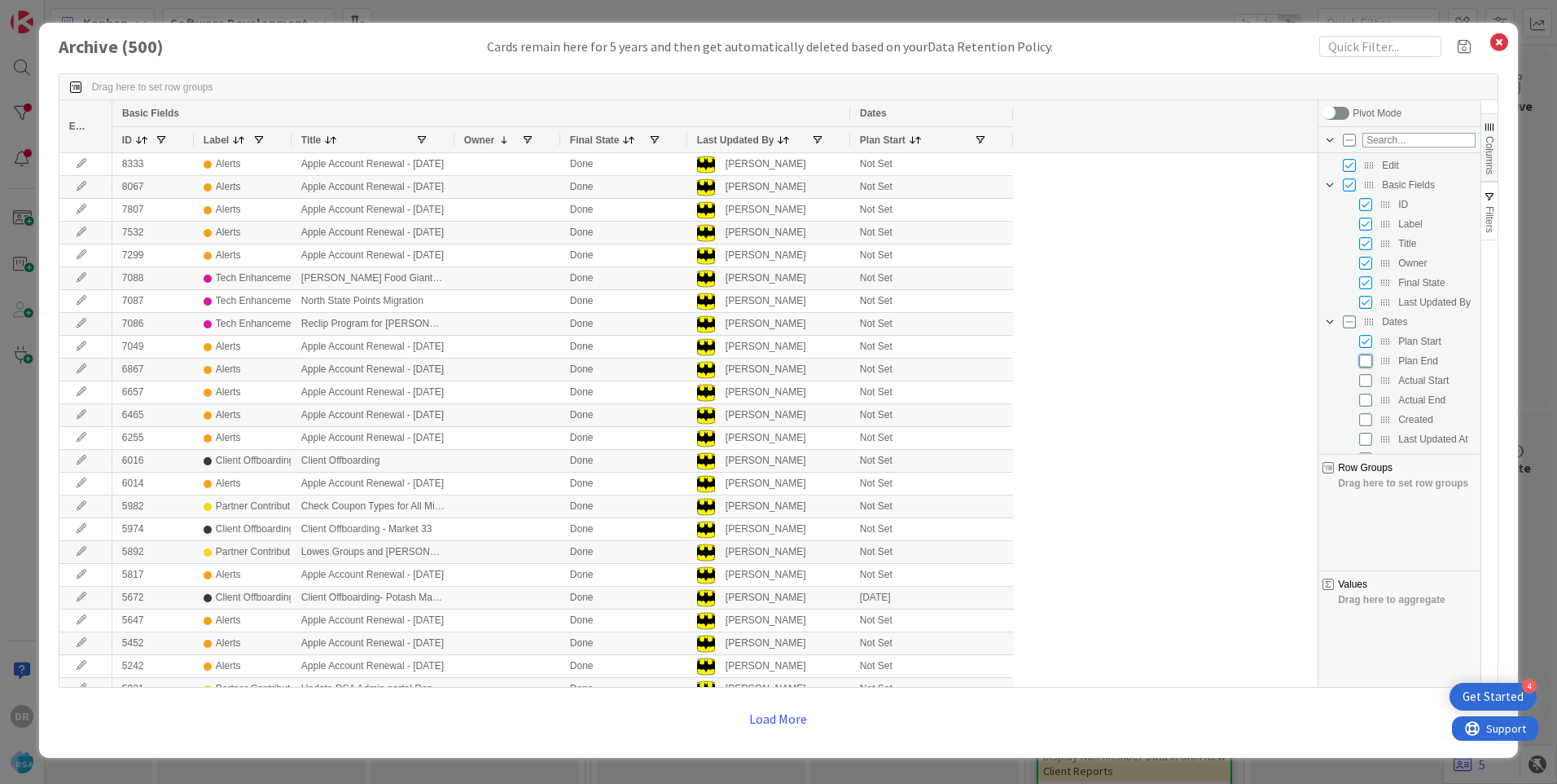
click at [1367, 361] on input "Press SPACE to toggle visibility (hidden)" at bounding box center [1366, 360] width 13 height 13
checkbox input "true"
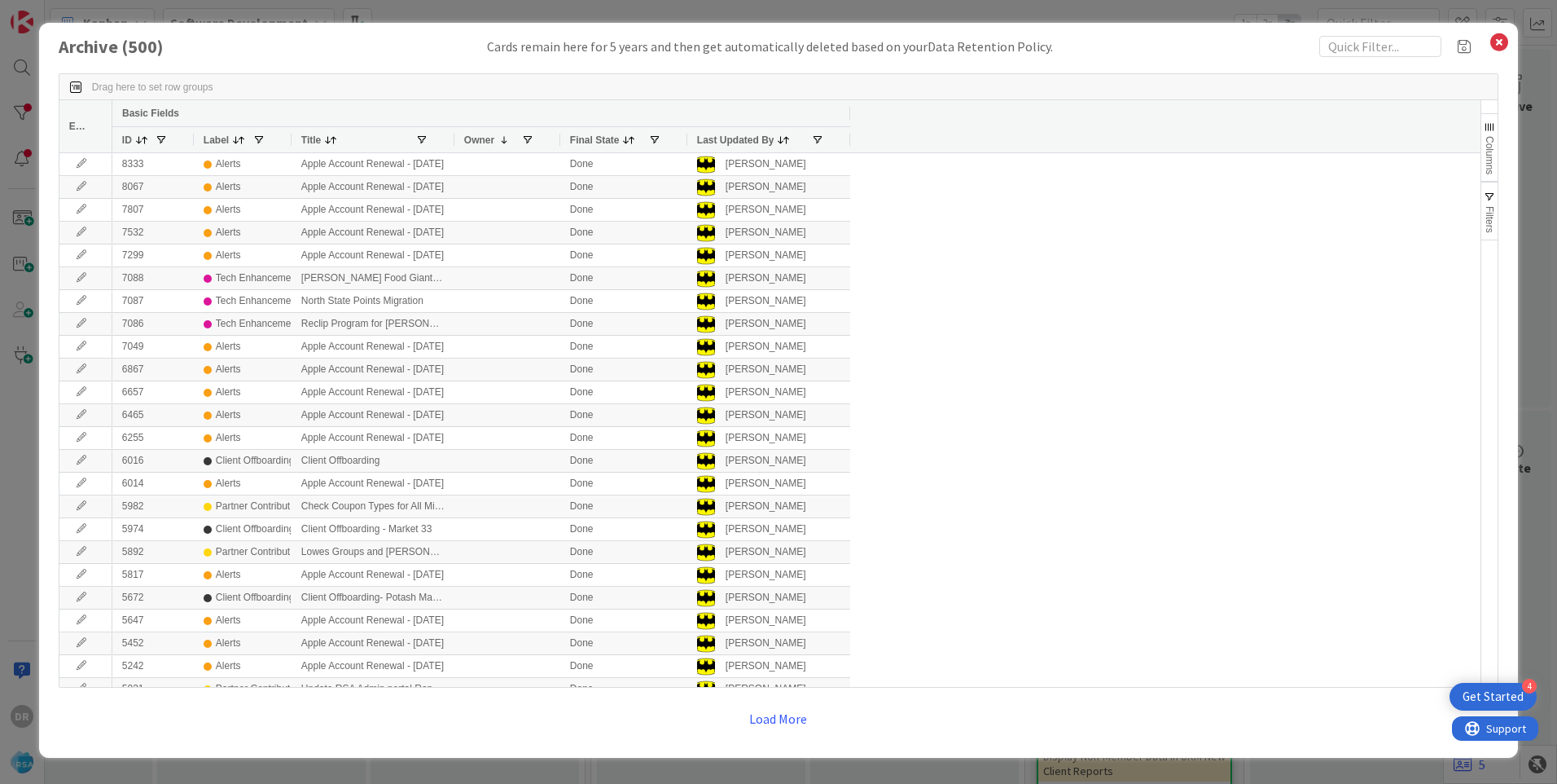
click at [1491, 147] on span "Columns" at bounding box center [1490, 155] width 11 height 39
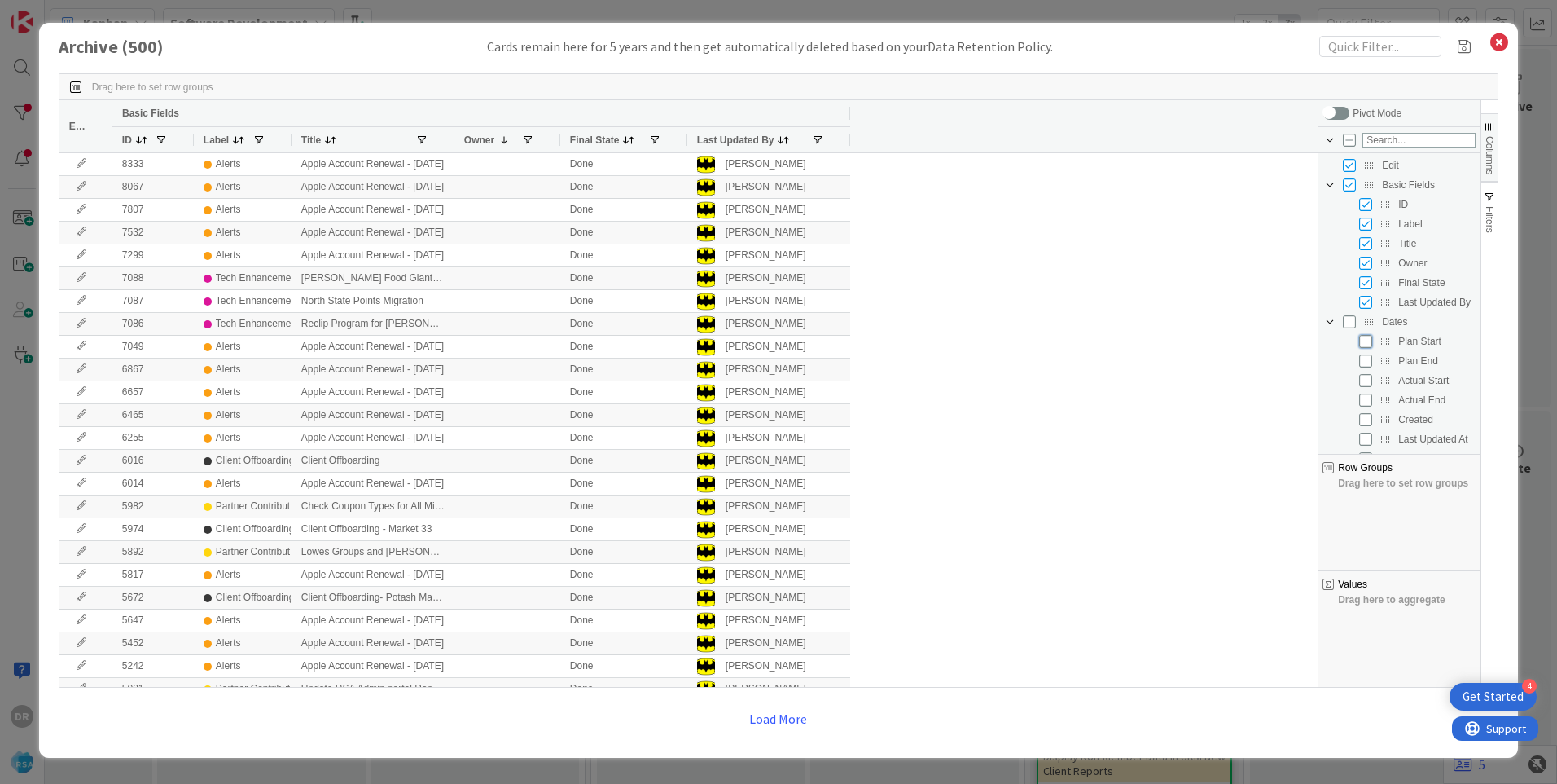
click at [1369, 337] on input "Press SPACE to toggle visibility (hidden)" at bounding box center [1366, 341] width 13 height 13
checkbox input "true"
checkbox input "false"
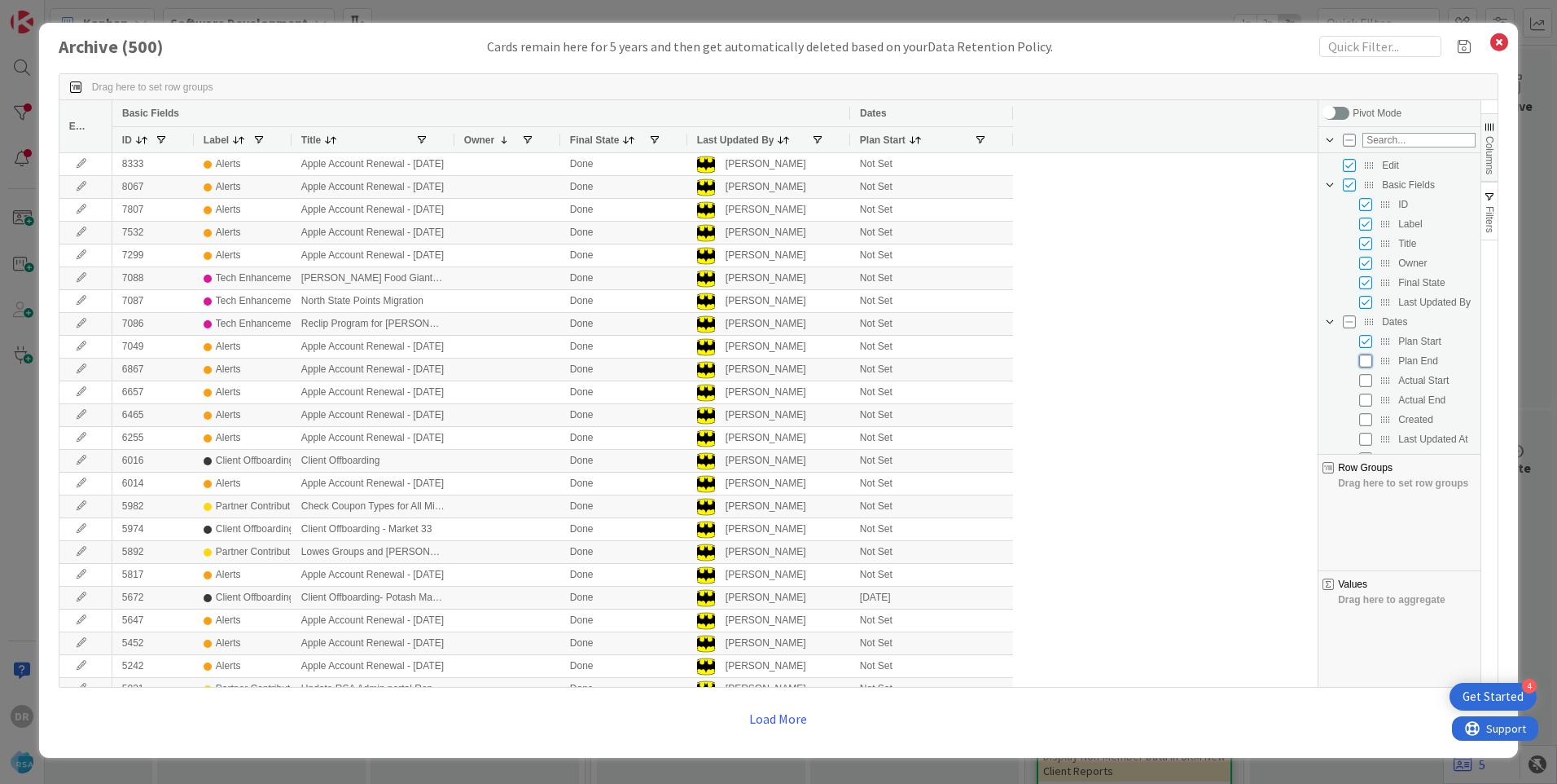
click at [1368, 361] on input "Press SPACE to toggle visibility (hidden)" at bounding box center [1366, 360] width 13 height 13
checkbox input "true"
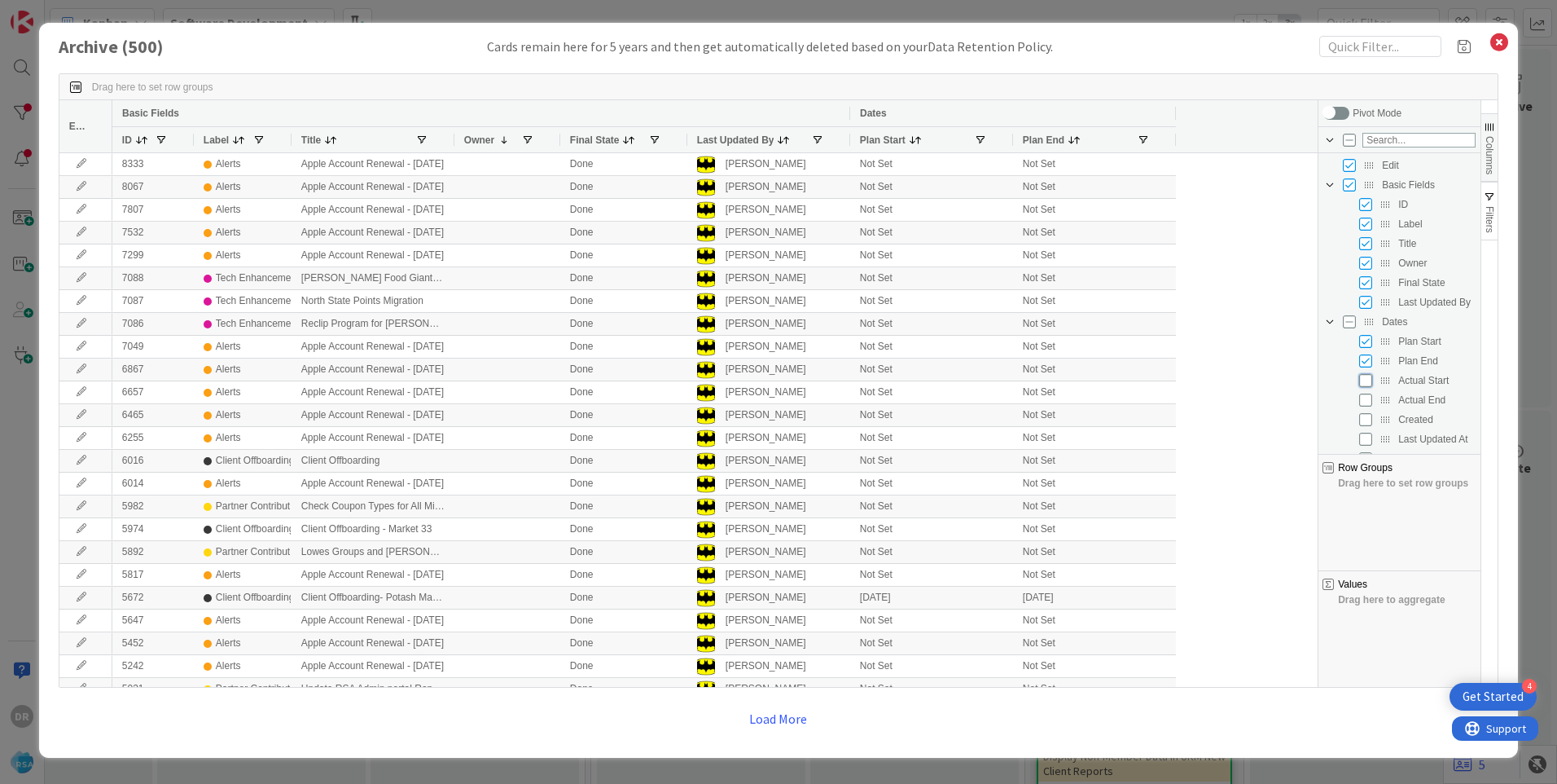
click at [1367, 381] on input "Press SPACE to toggle visibility (hidden)" at bounding box center [1366, 381] width 13 height 13
checkbox input "true"
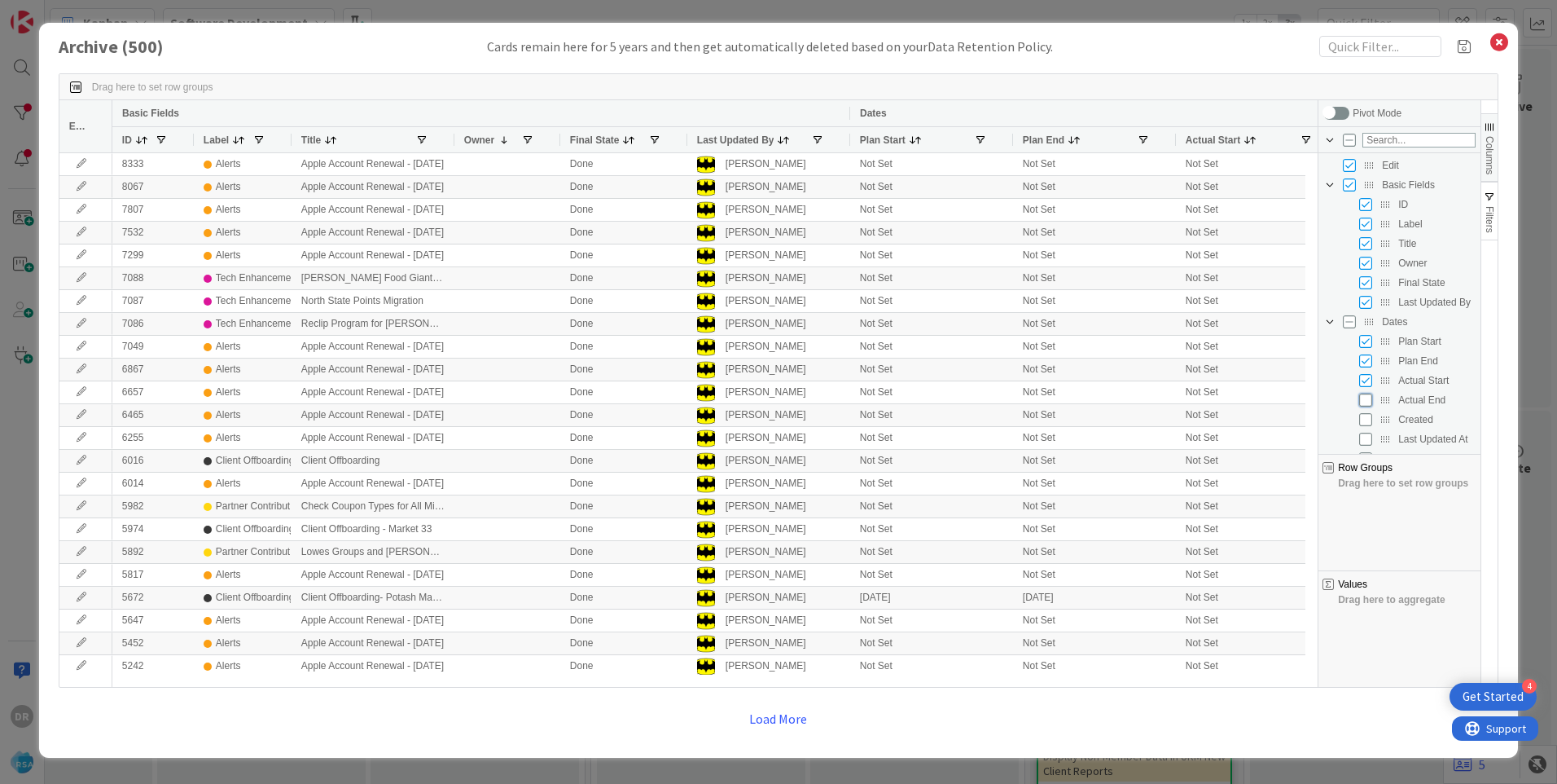
click at [1369, 403] on input "Press SPACE to toggle visibility (hidden)" at bounding box center [1366, 400] width 13 height 13
checkbox input "true"
click at [1168, 46] on div "Archive ( 500 ) Cards remain here for 5 years and then get automatically delete…" at bounding box center [778, 46] width 1440 height 21
click at [1494, 148] on span "Columns" at bounding box center [1490, 155] width 11 height 39
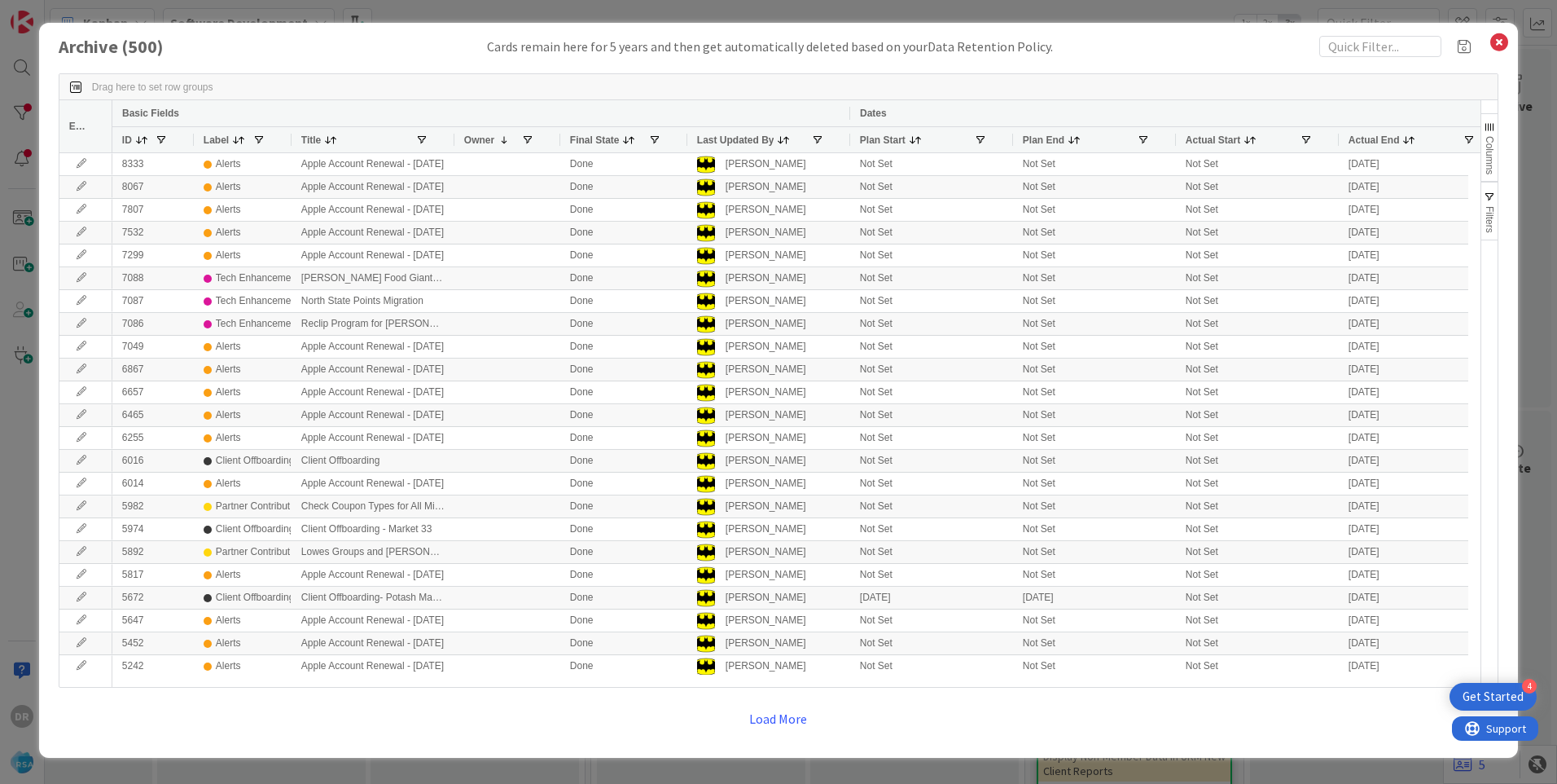
click at [502, 136] on span at bounding box center [504, 140] width 13 height 13
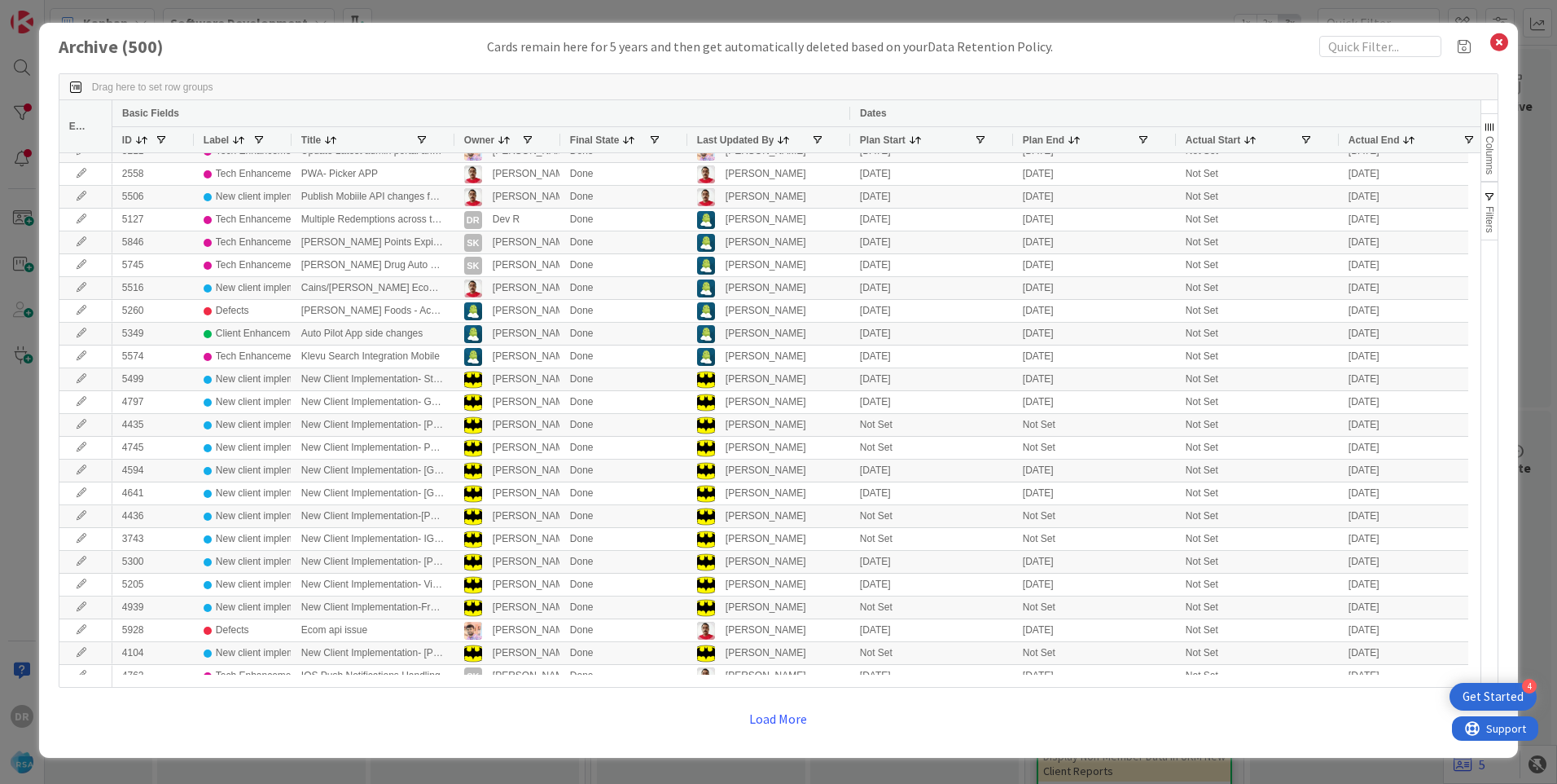
click at [494, 137] on span at bounding box center [503, 140] width 17 height 13
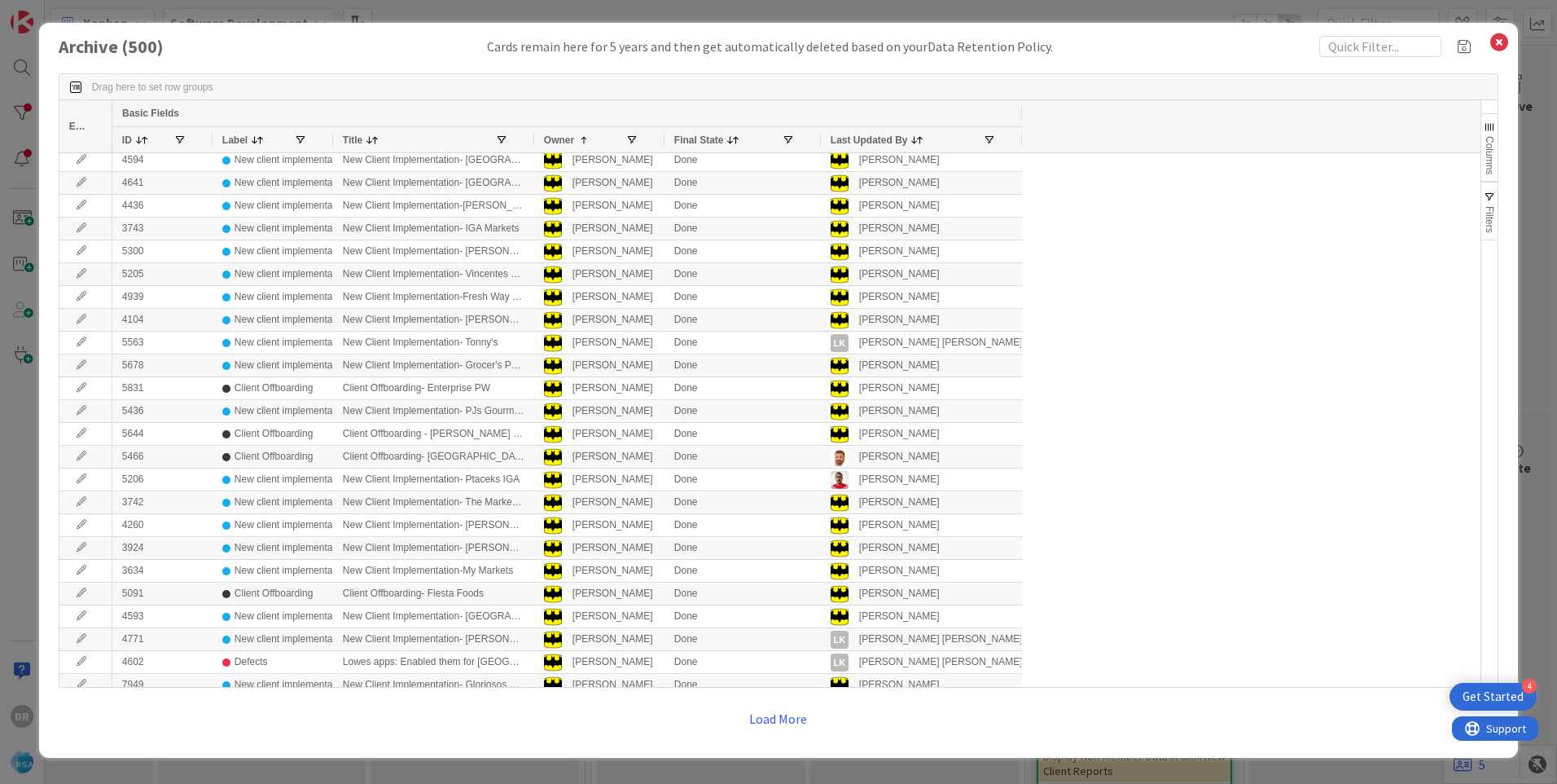
drag, startPoint x: 848, startPoint y: 113, endPoint x: 1020, endPoint y: 110, distance: 172.0
click at [1020, 110] on div at bounding box center [1021, 113] width 6 height 26
click at [793, 718] on button "Load More" at bounding box center [778, 719] width 79 height 29
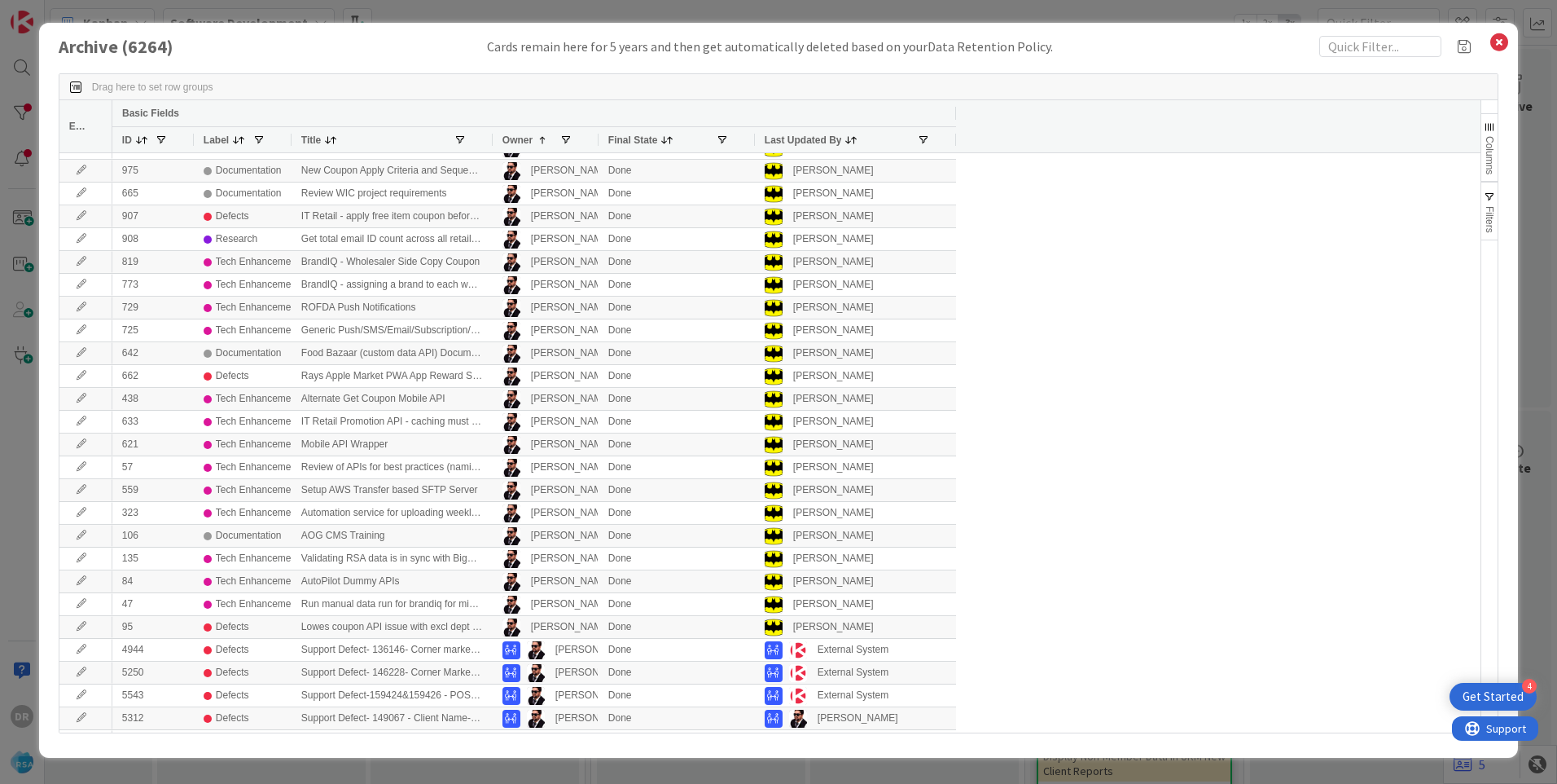
click at [1485, 218] on span "Filters" at bounding box center [1490, 219] width 11 height 27
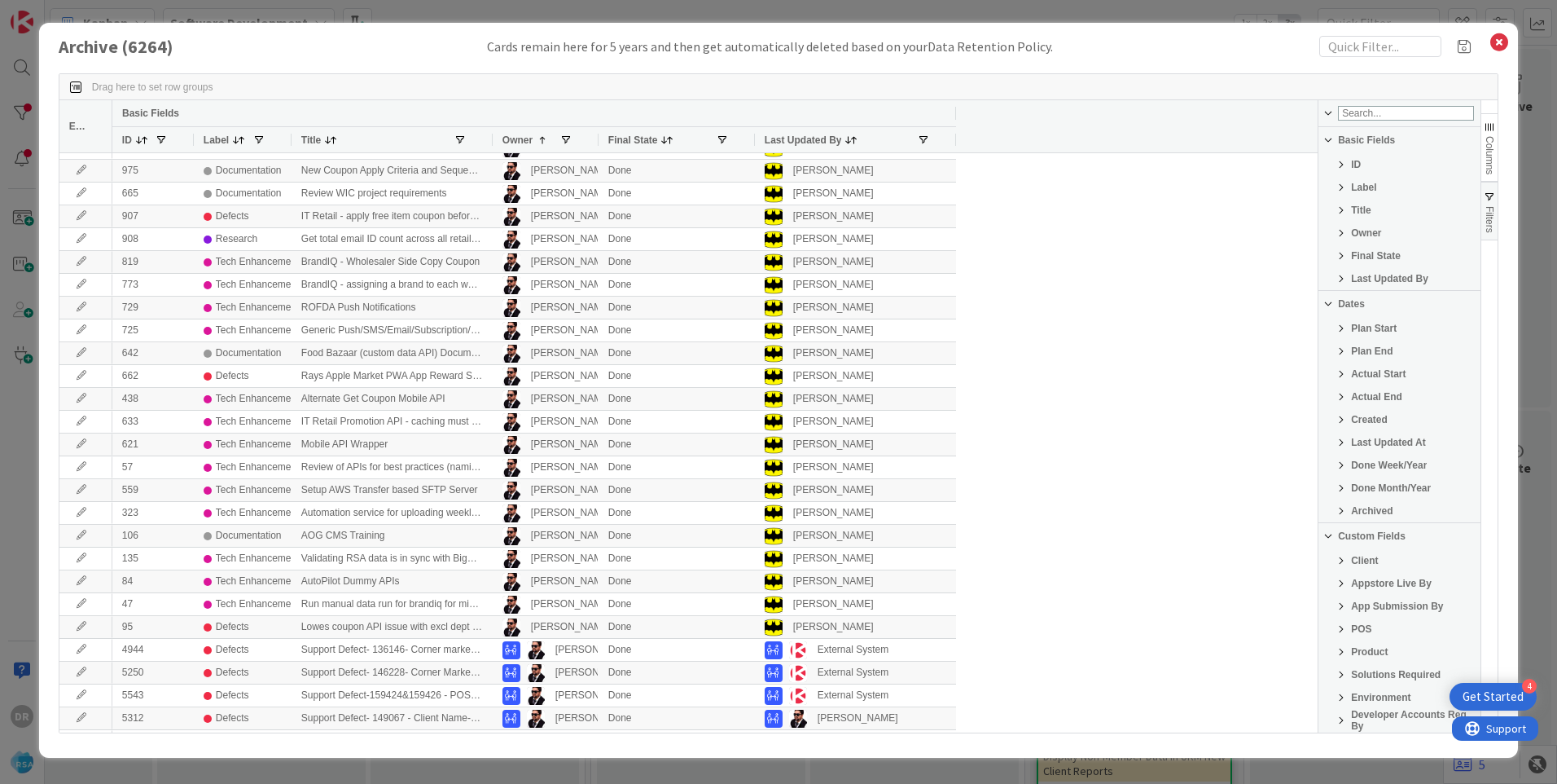
click at [1488, 148] on span "Columns" at bounding box center [1490, 155] width 11 height 39
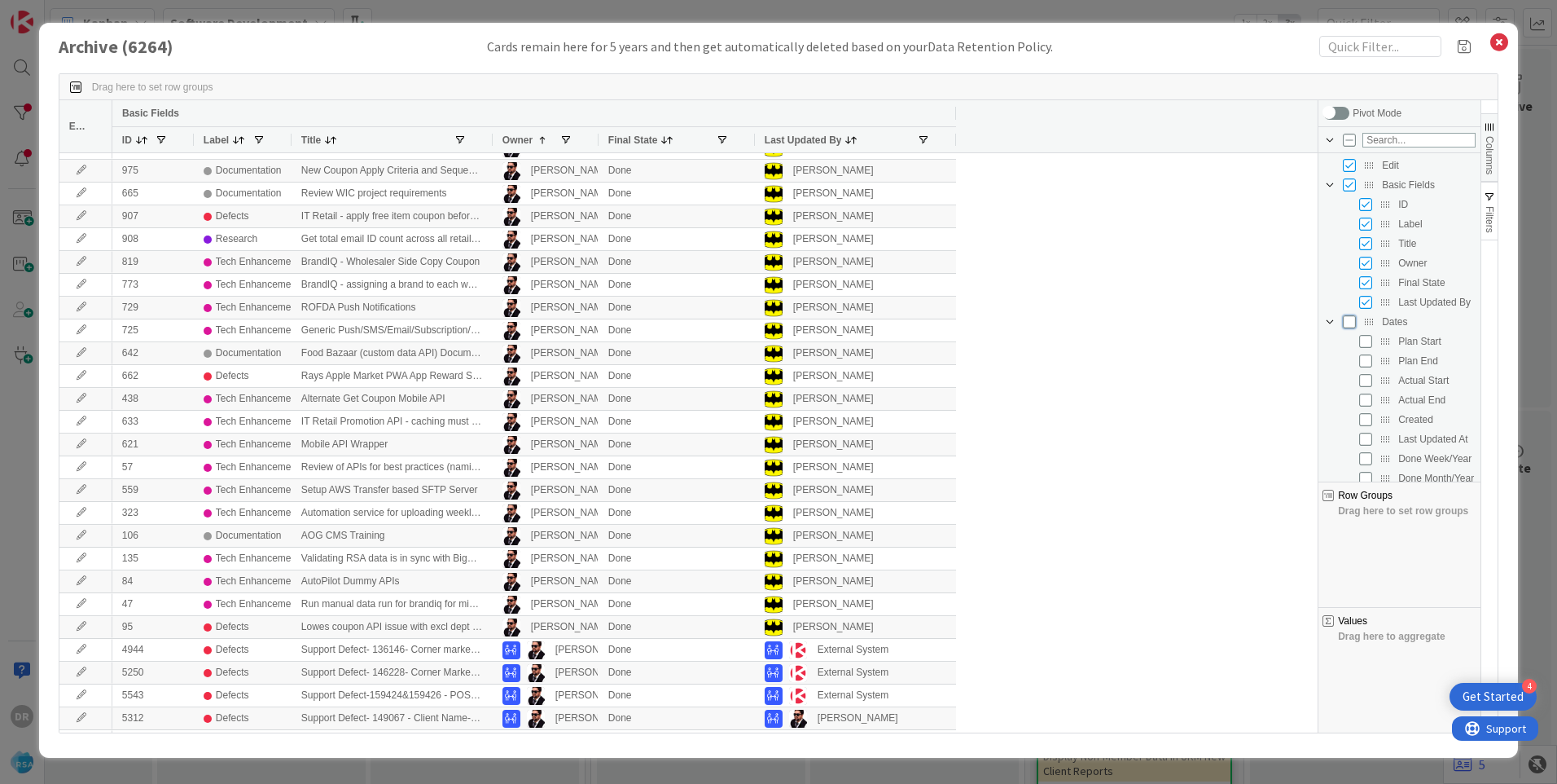
click at [1349, 324] on input "Press SPACE to toggle visibility (hidden)" at bounding box center [1349, 322] width 13 height 13
checkbox input "true"
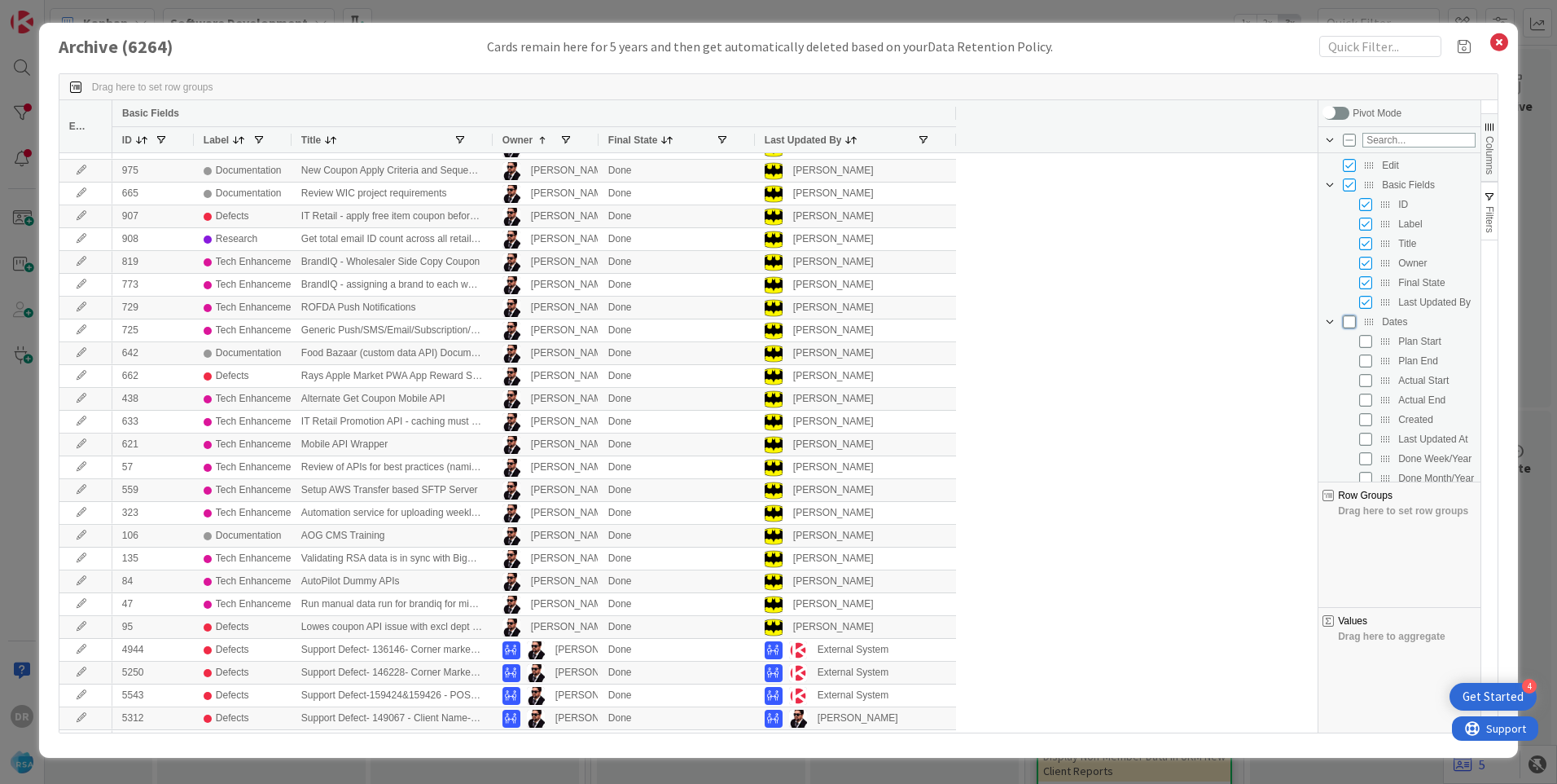
checkbox input "true"
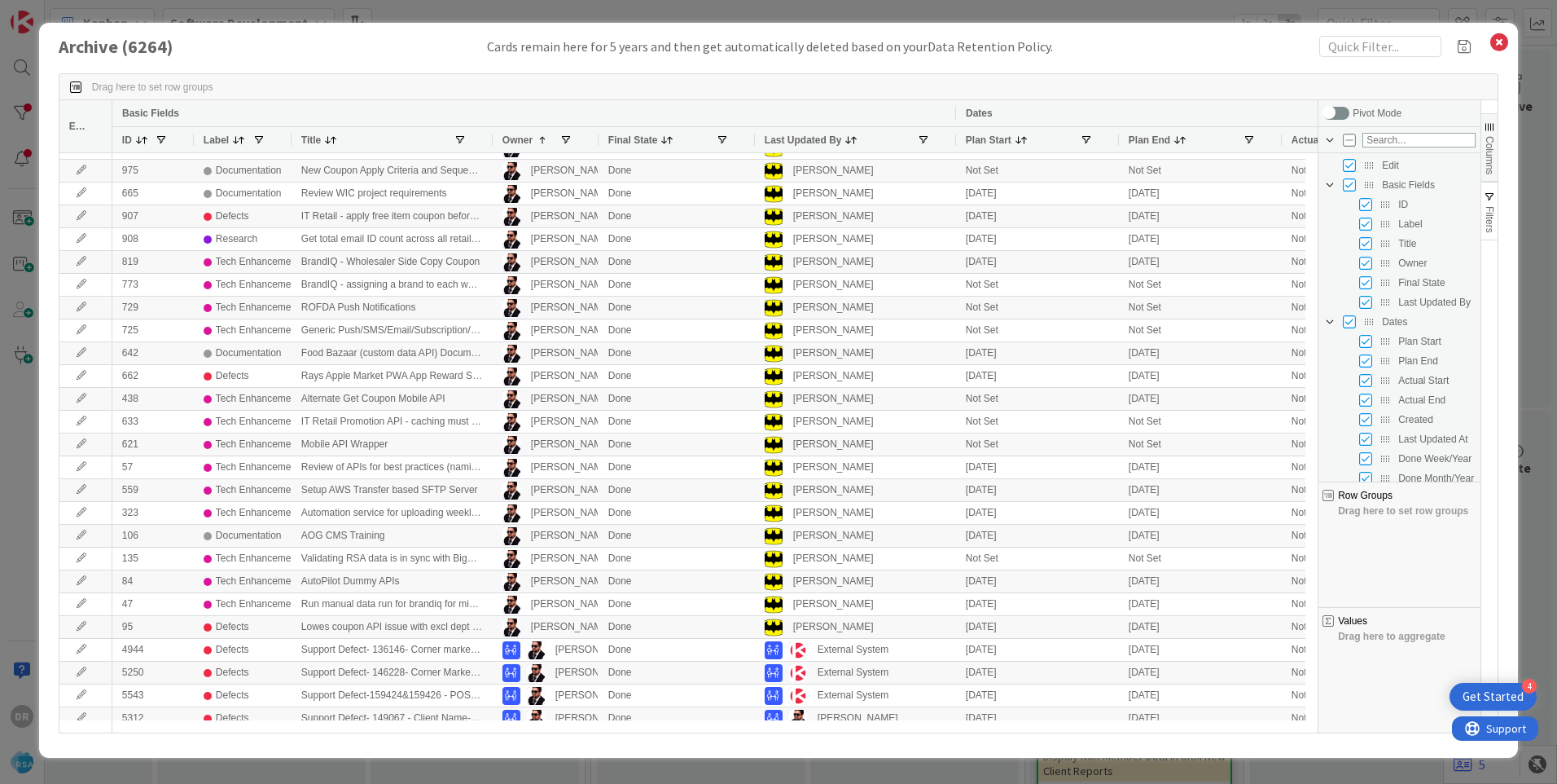
click at [1256, 77] on div "Drag here to set row groups" at bounding box center [778, 87] width 1438 height 26
click at [1492, 156] on span "Columns" at bounding box center [1490, 155] width 11 height 39
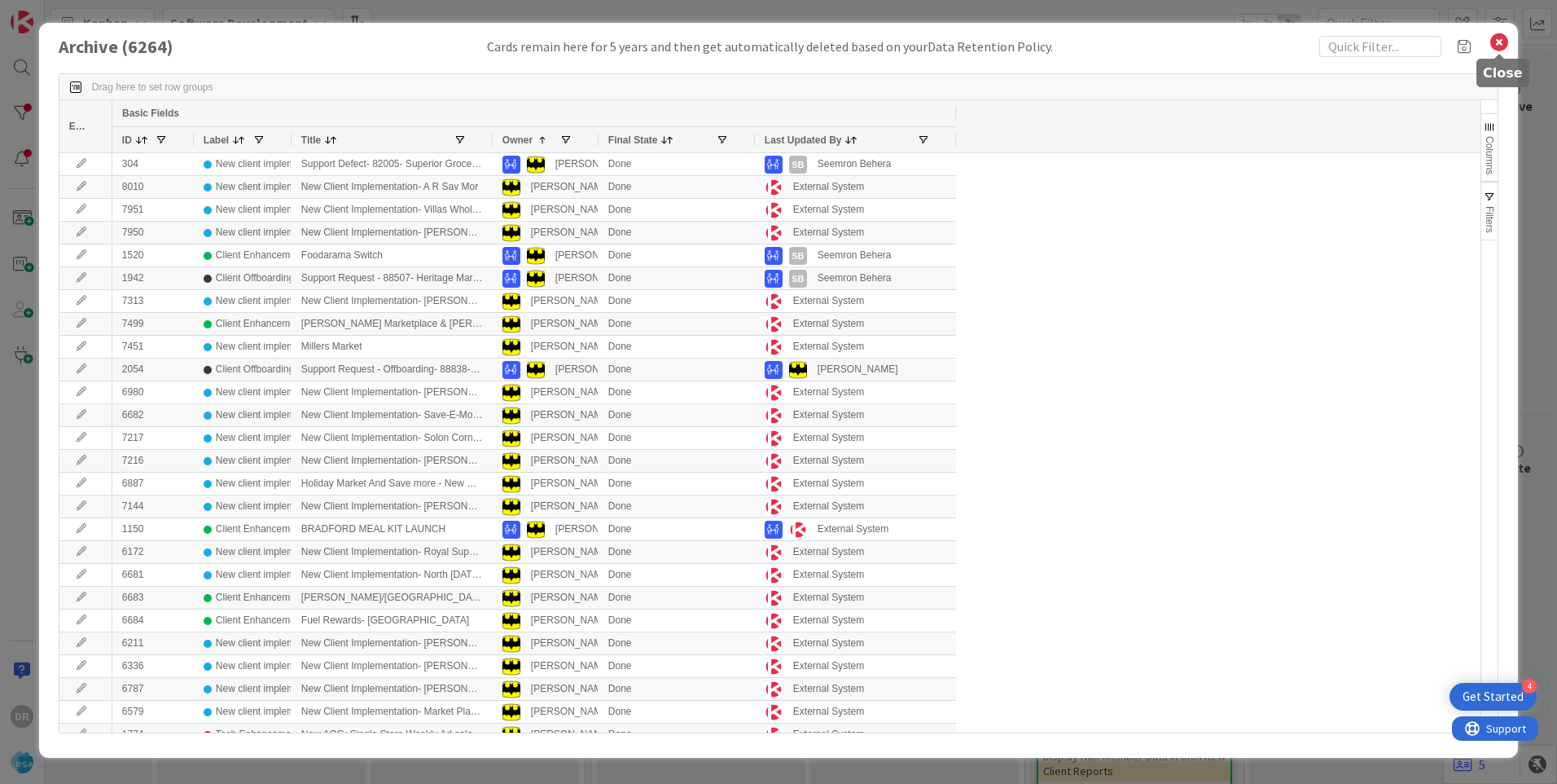
click at [1499, 40] on icon at bounding box center [1499, 42] width 21 height 23
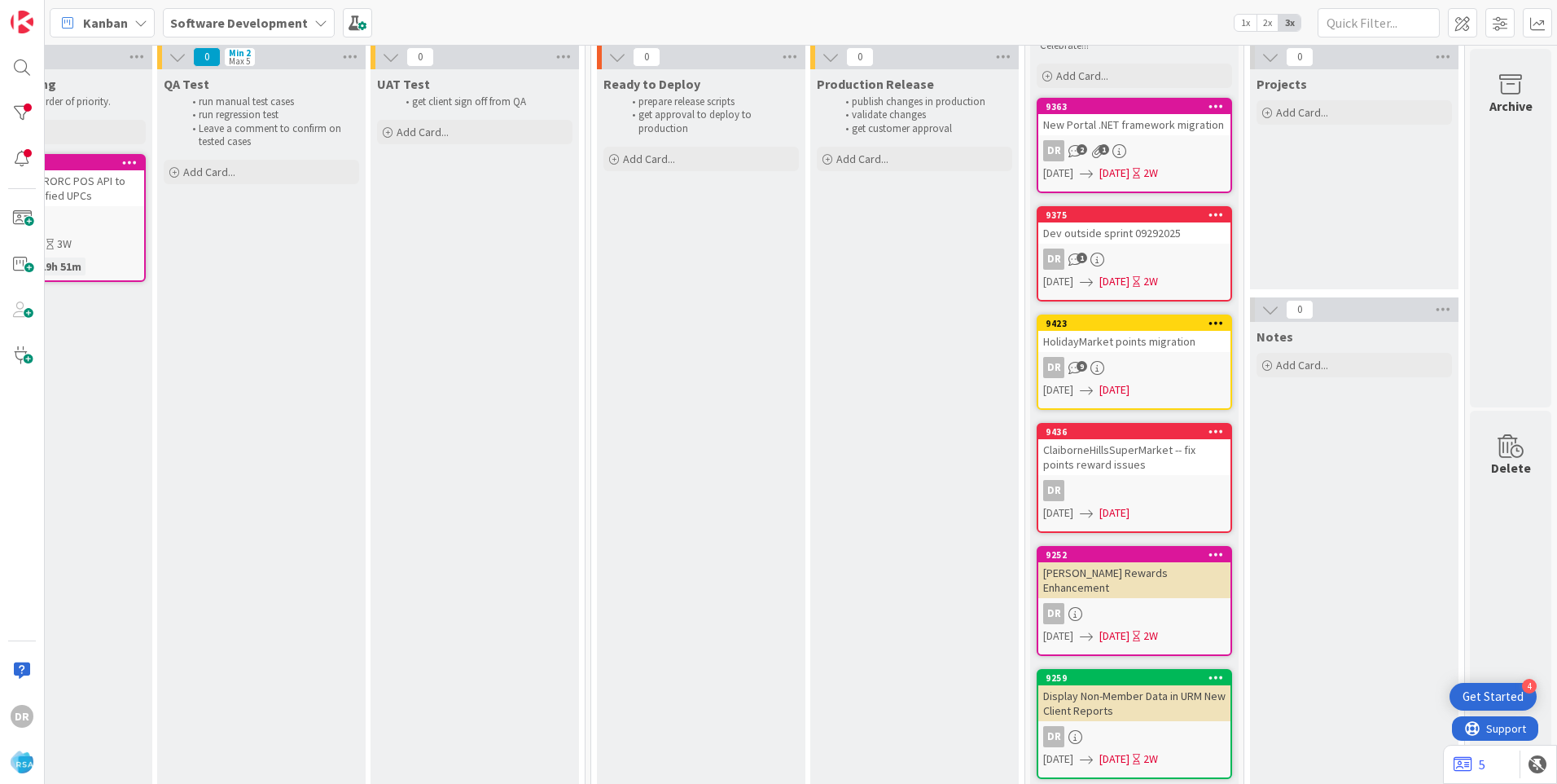
scroll to position [0, 2738]
